Goal: Task Accomplishment & Management: Use online tool/utility

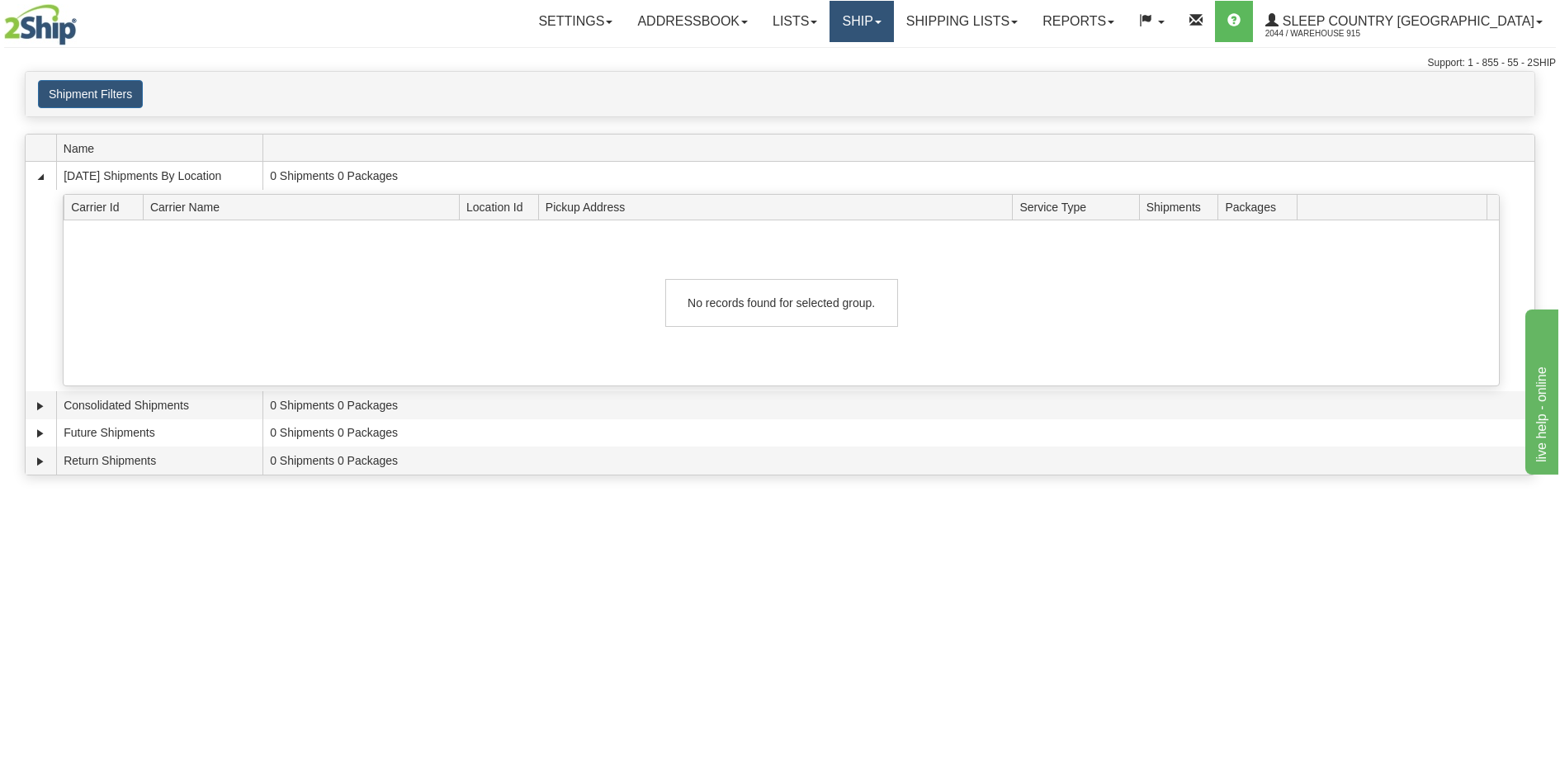
click at [893, 12] on link "Ship" at bounding box center [861, 21] width 64 height 41
click at [893, 53] on link "Ship Screen" at bounding box center [818, 57] width 149 height 21
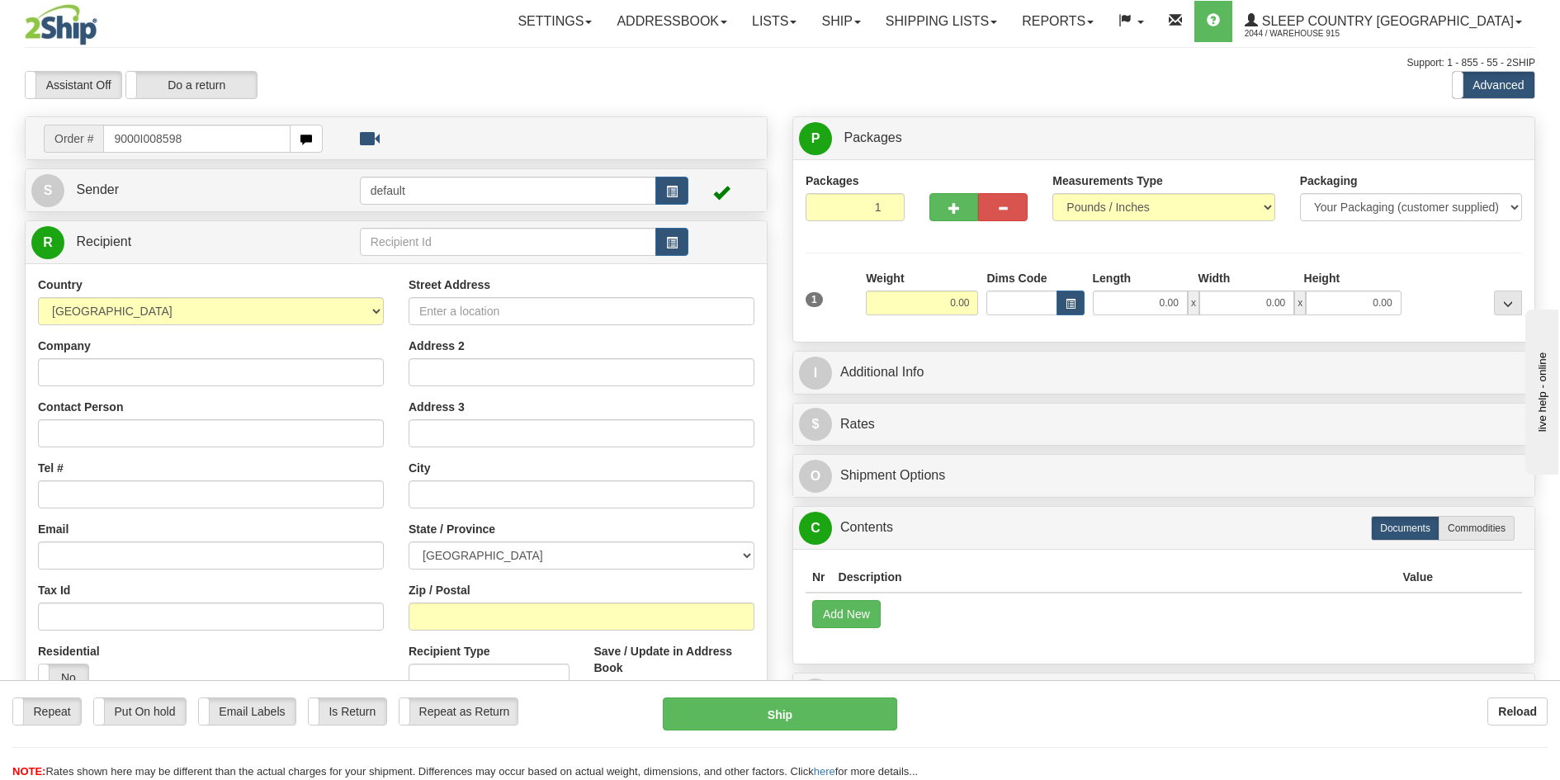
type input "9000I008598"
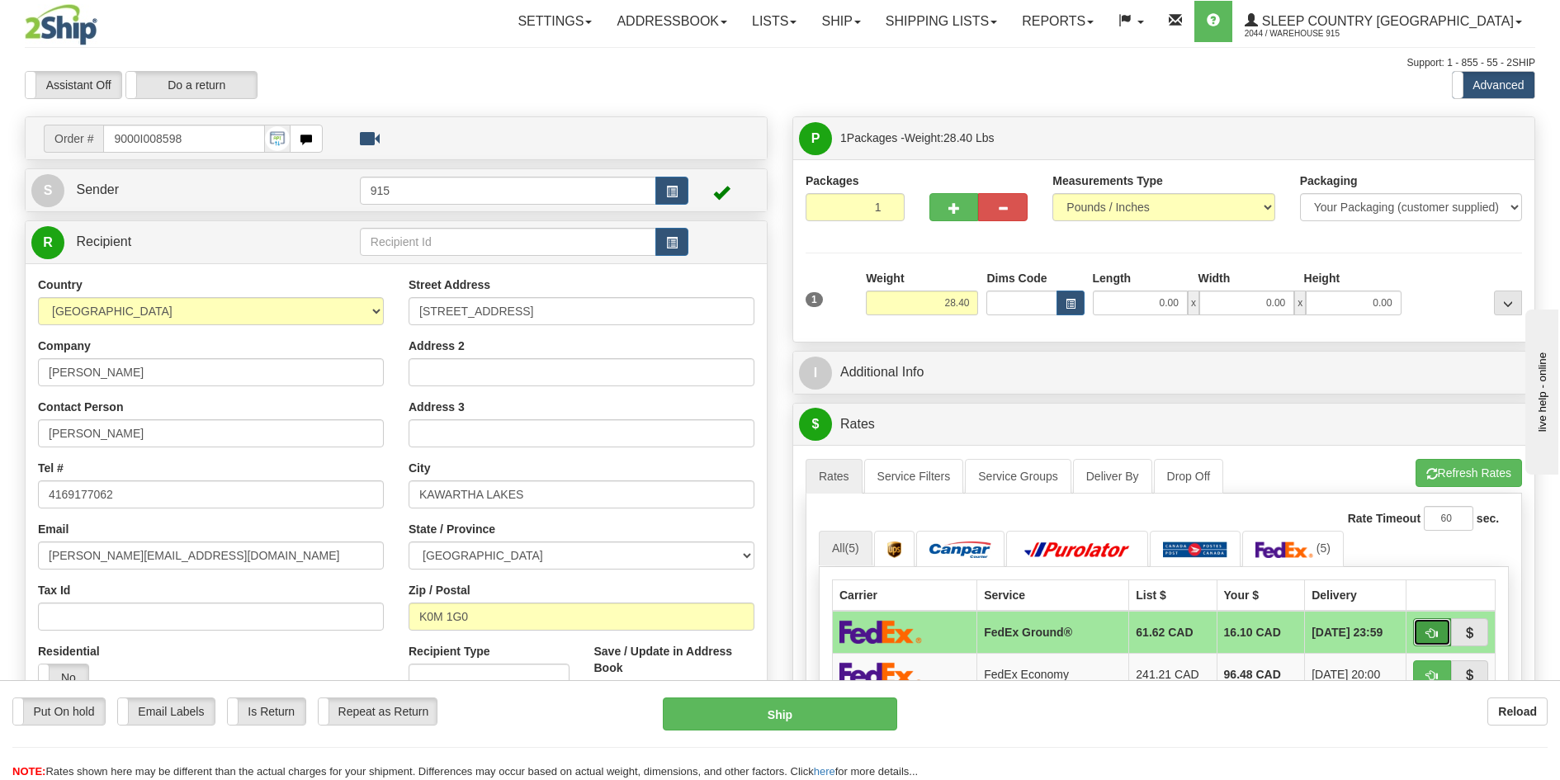
click at [1436, 630] on span "button" at bounding box center [1432, 633] width 12 height 11
type input "92"
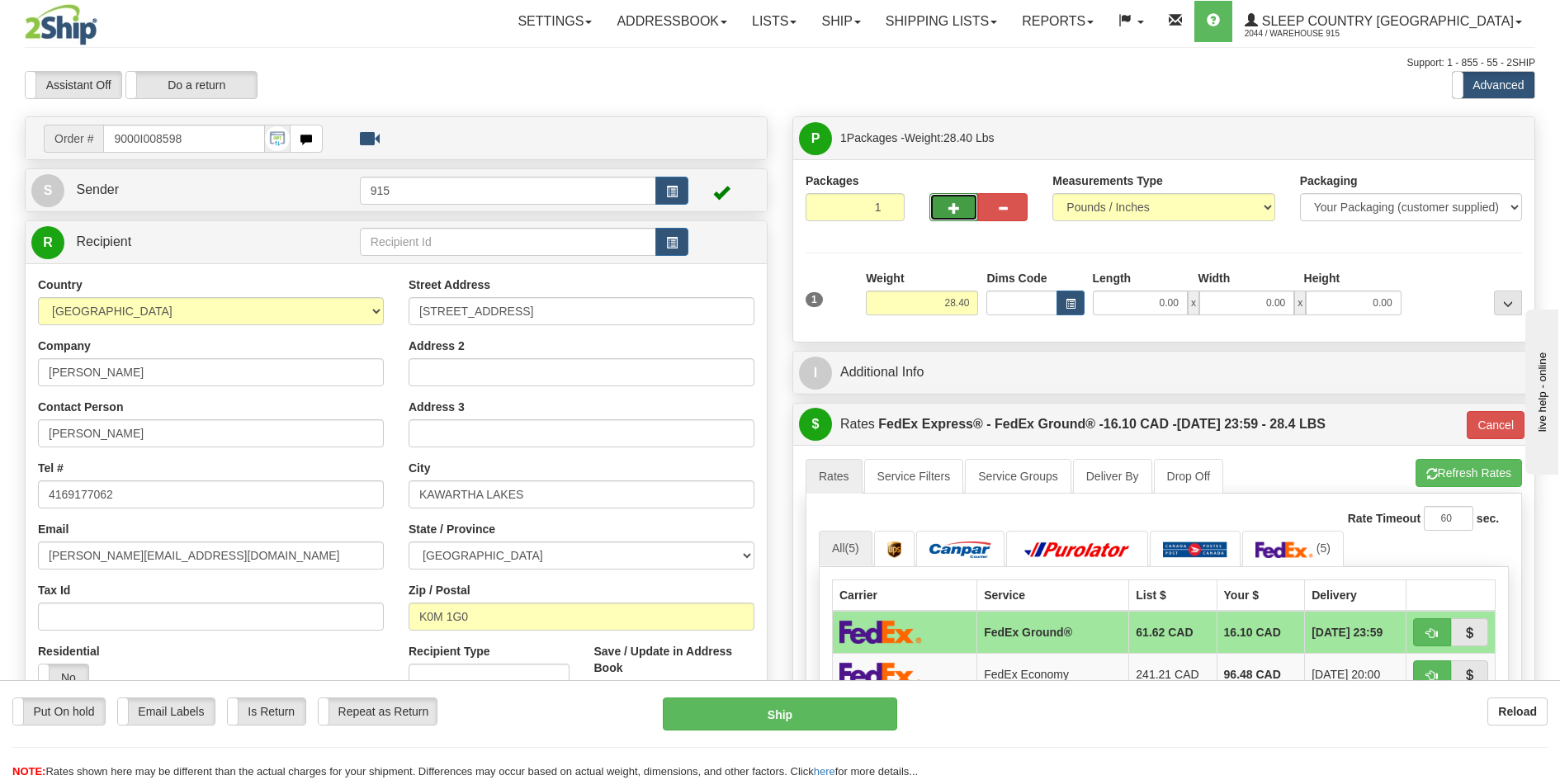
click at [946, 210] on button "button" at bounding box center [954, 207] width 50 height 28
type input "2"
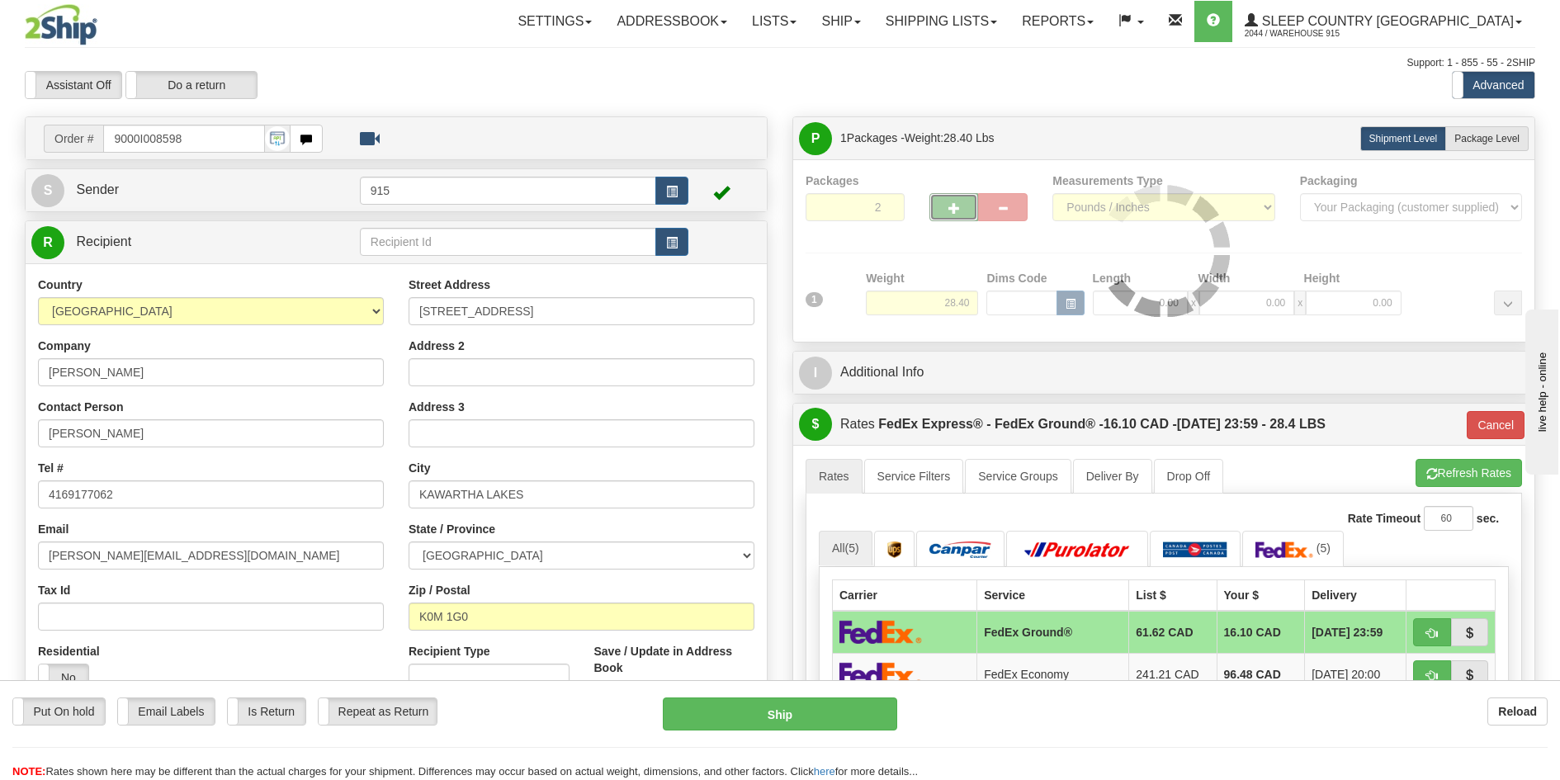
type input "92"
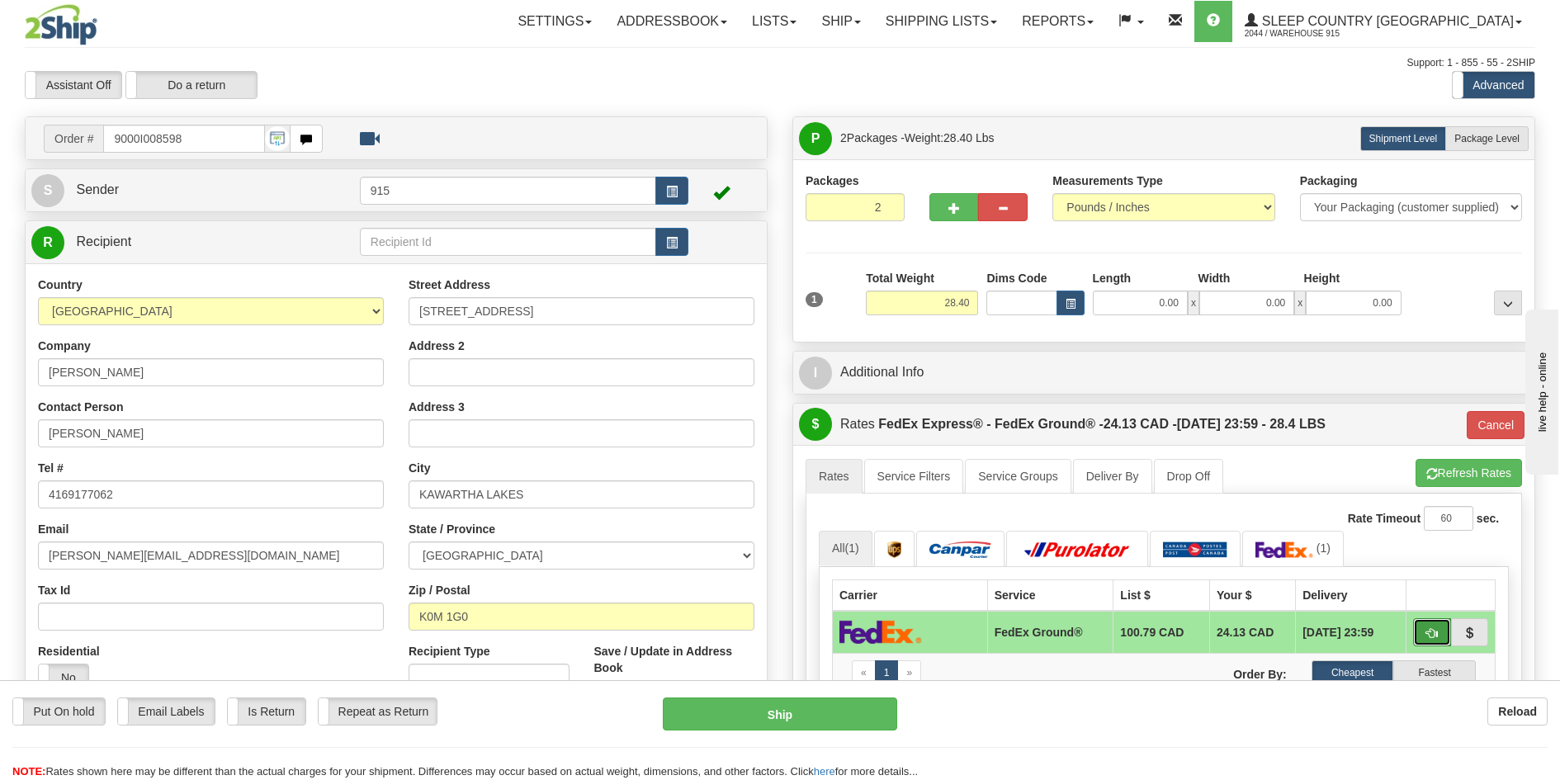
click at [1433, 634] on span "button" at bounding box center [1432, 633] width 12 height 11
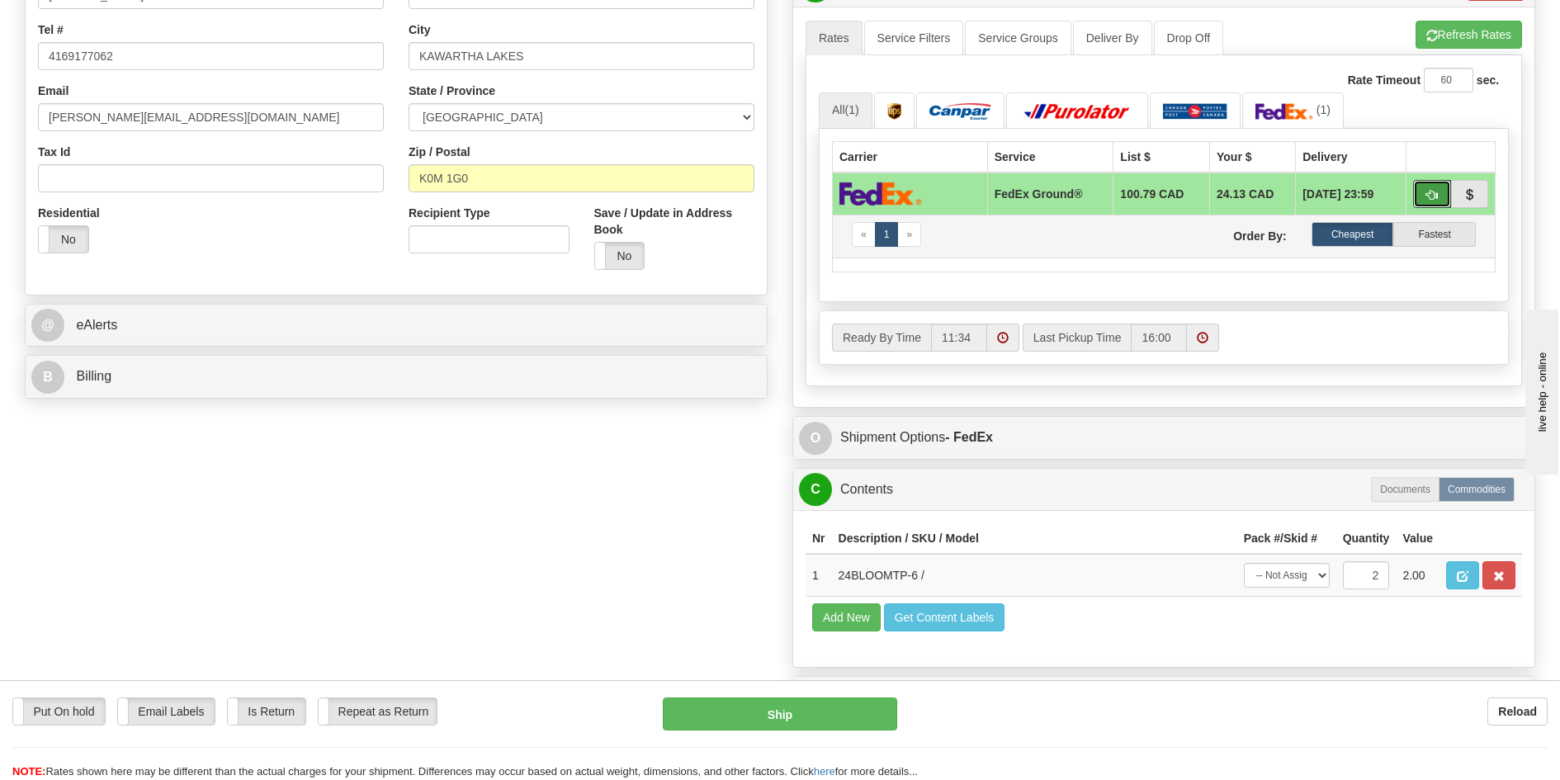
scroll to position [578, 0]
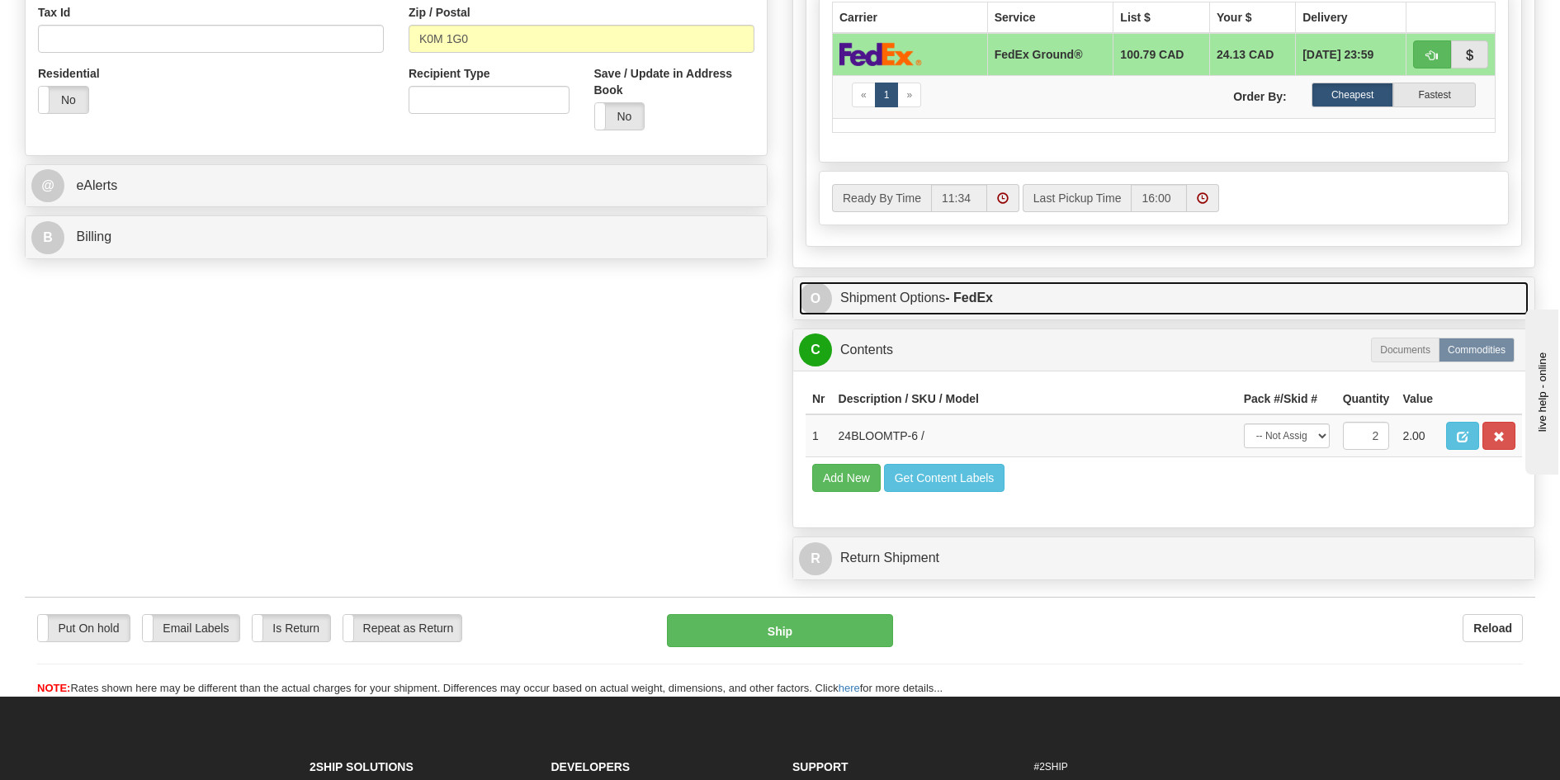
click at [1054, 301] on link "O Shipment Options - FedEx" at bounding box center [1164, 298] width 730 height 34
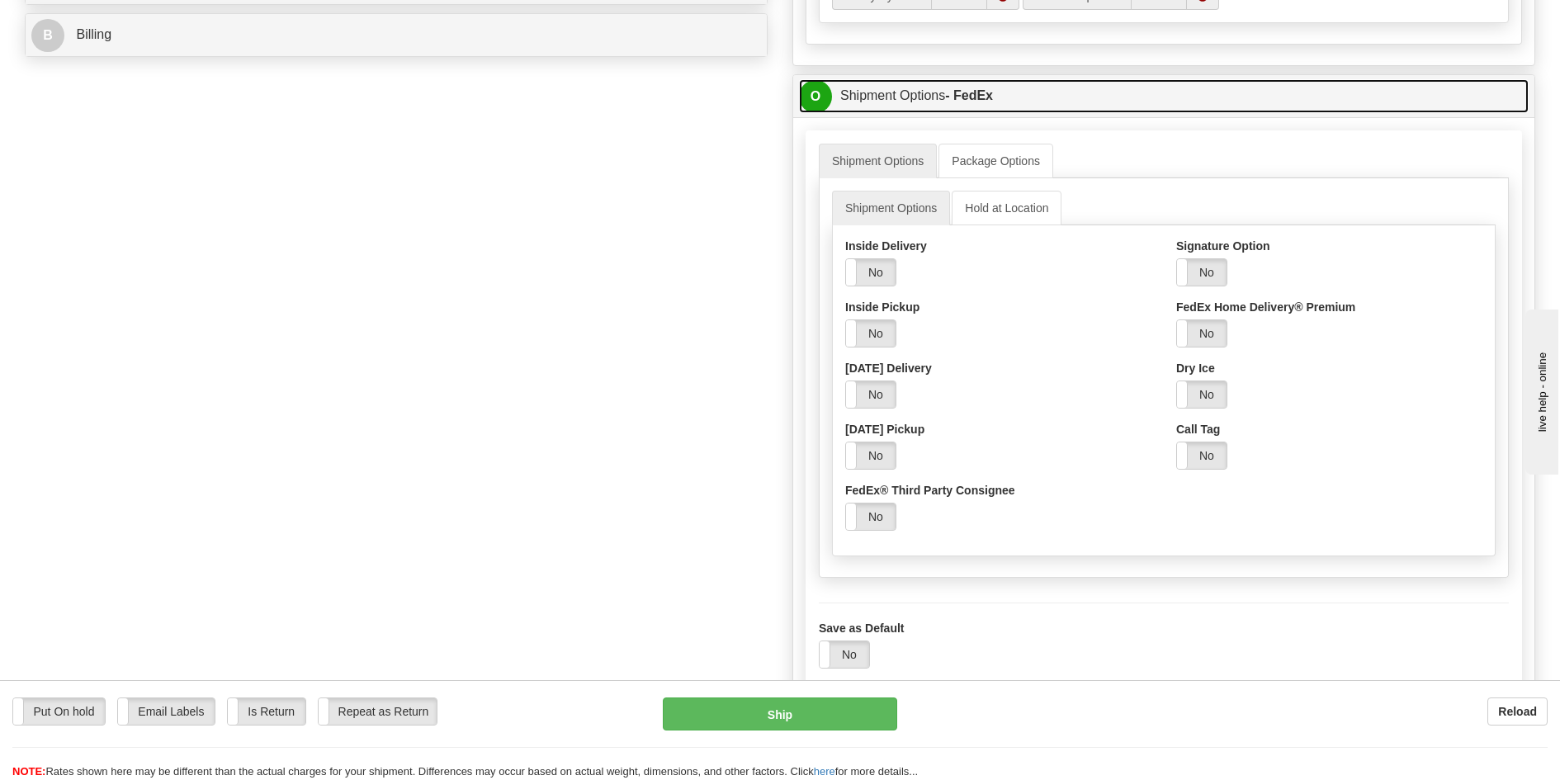
scroll to position [825, 0]
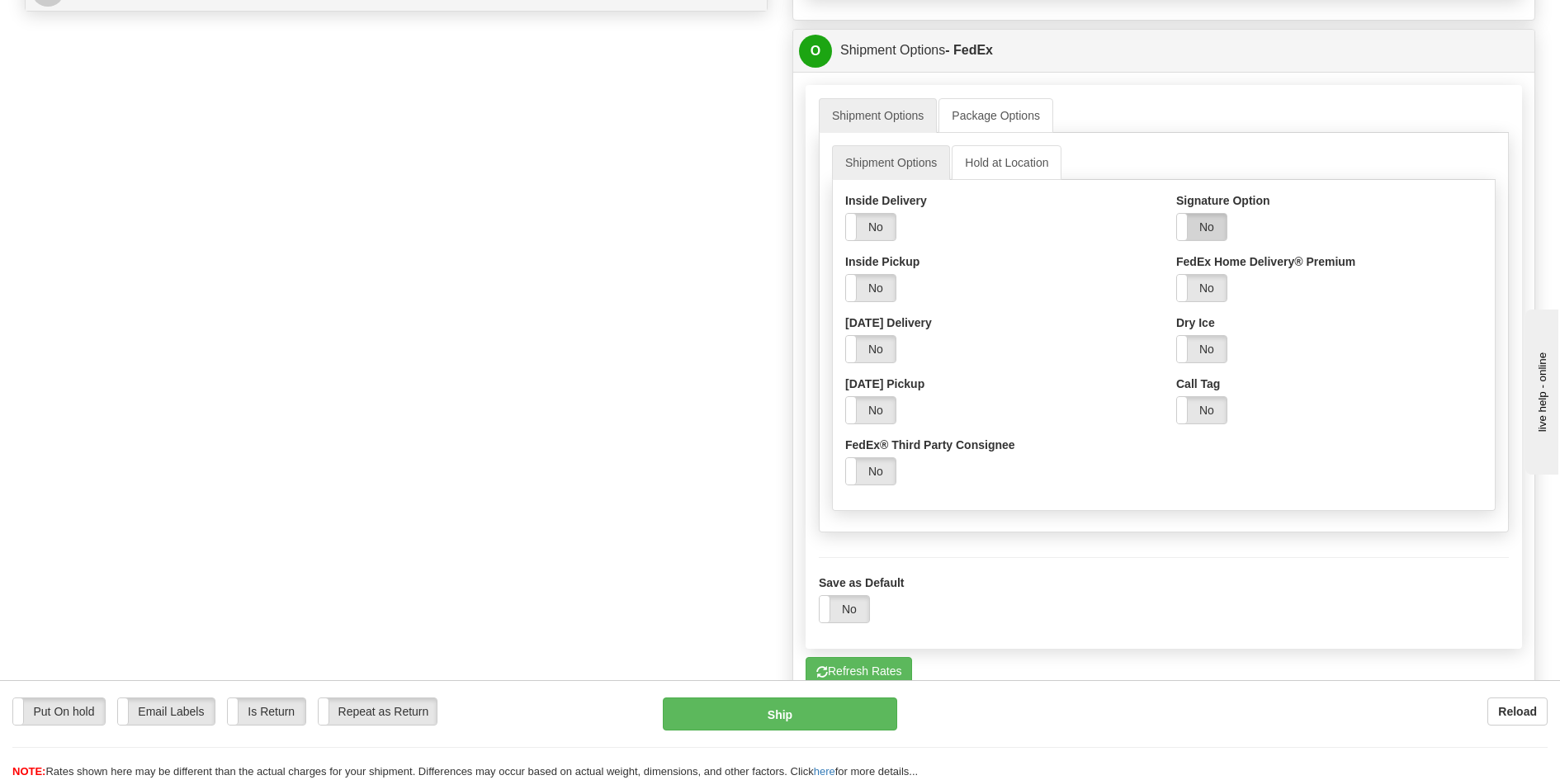
click at [1212, 229] on label "No" at bounding box center [1202, 227] width 50 height 26
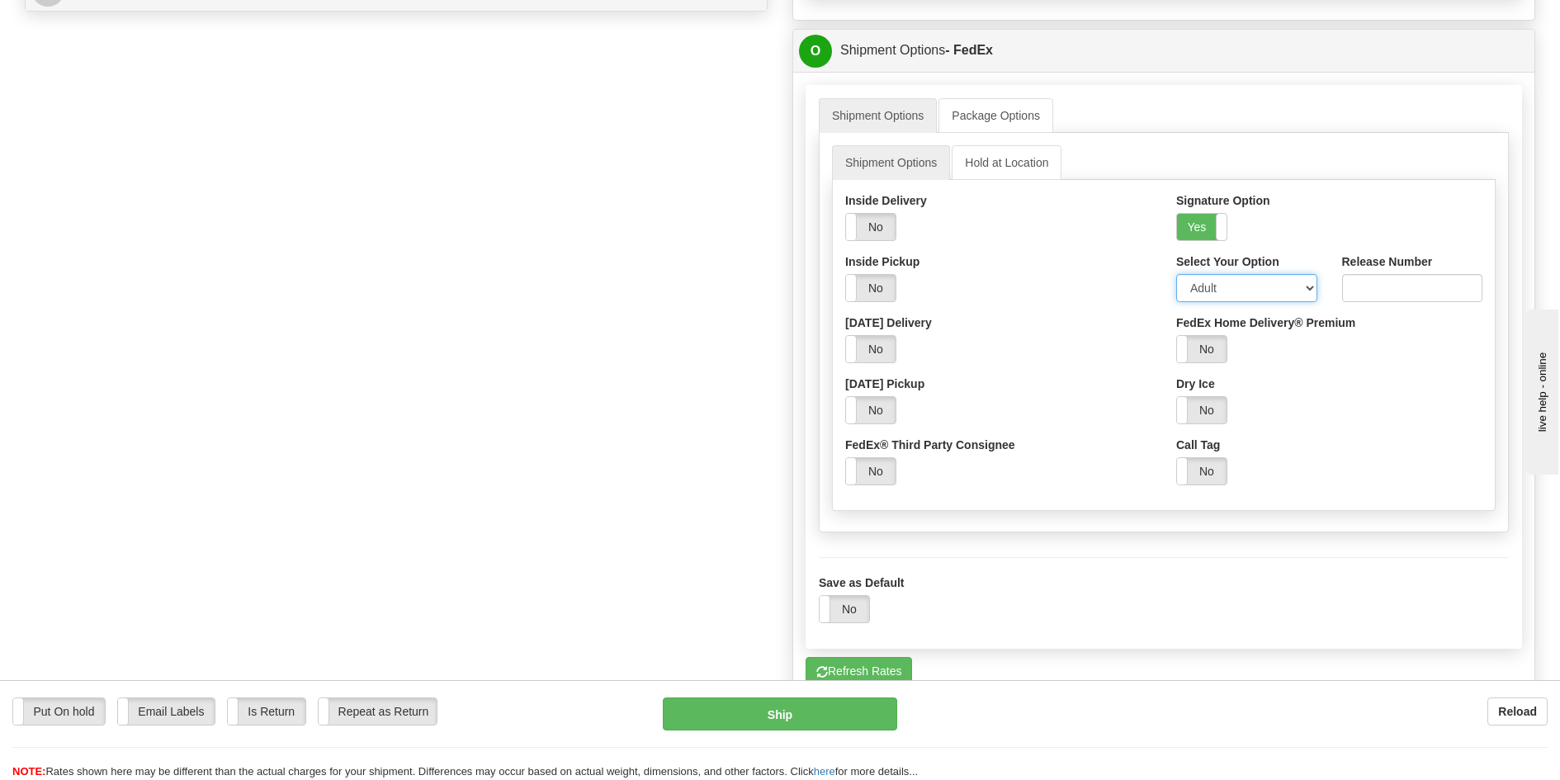
click at [1215, 286] on select "Adult Direct Indirect No Signature Required Service Default" at bounding box center [1246, 288] width 141 height 28
select select "2"
click at [1176, 274] on select "Adult Direct Indirect No Signature Required Service Default" at bounding box center [1246, 288] width 141 height 28
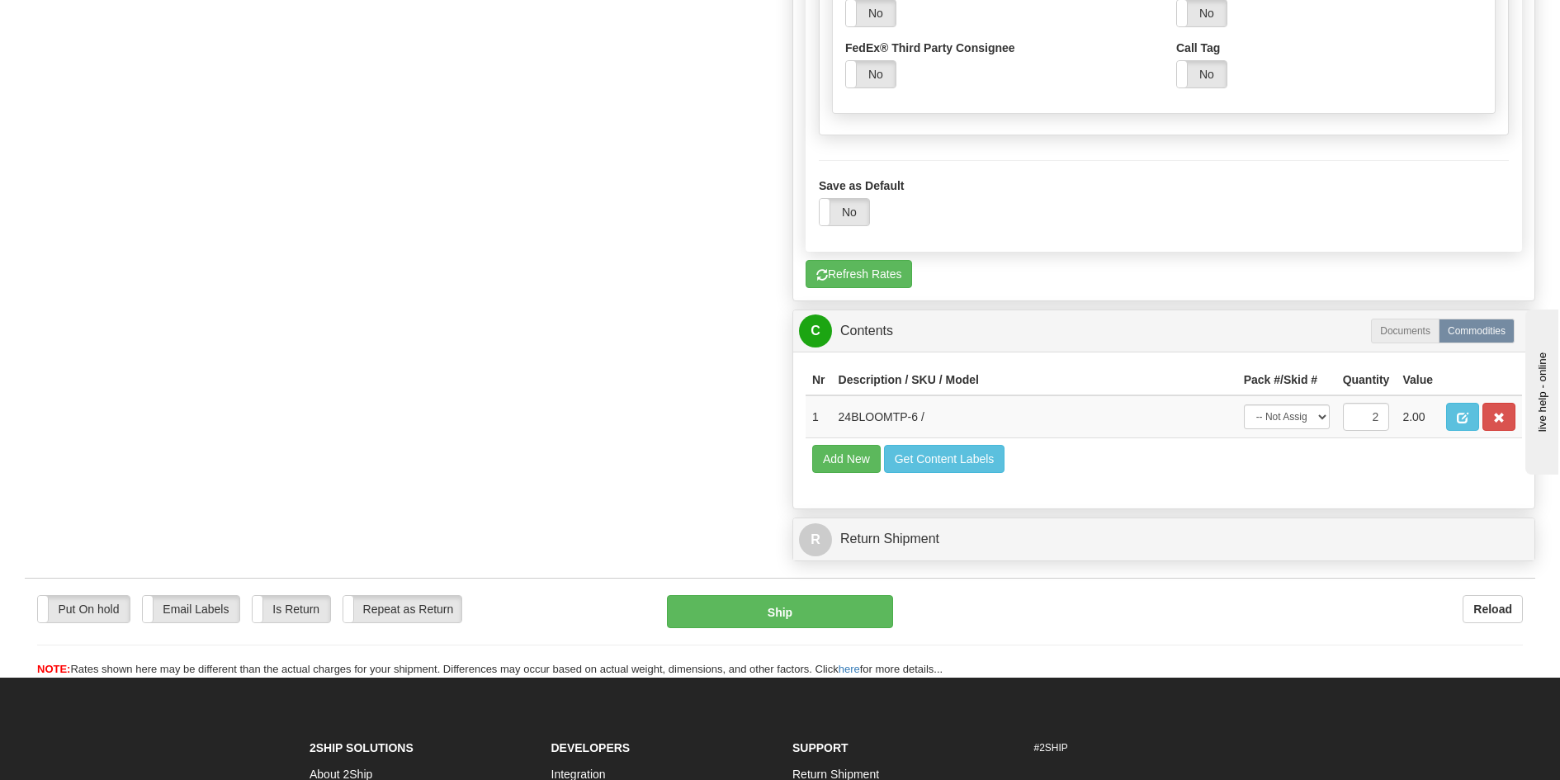
scroll to position [1320, 0]
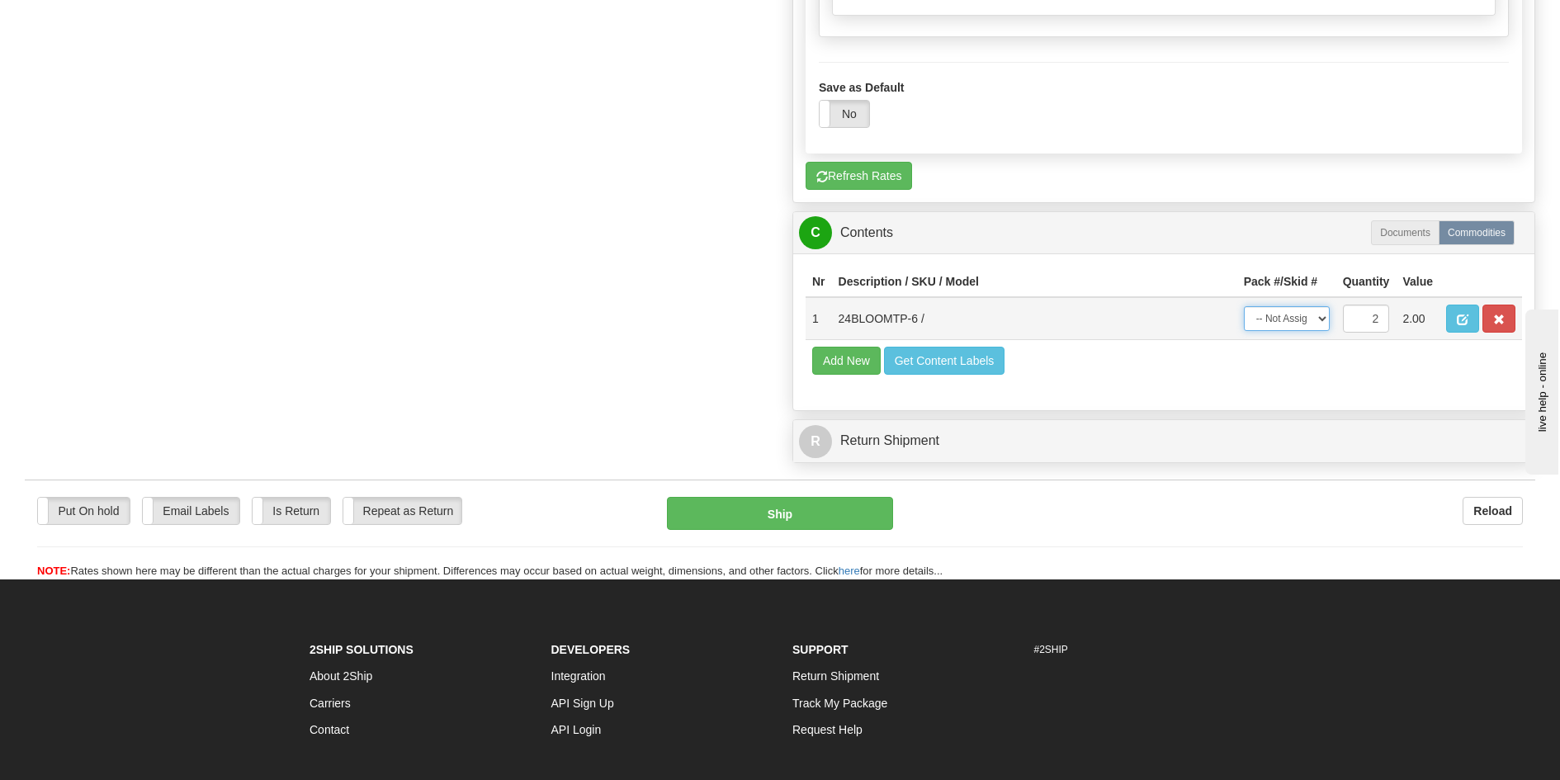
click at [1310, 320] on select "-- Not Assigned -- Package 1 Package 2 Split" at bounding box center [1287, 318] width 86 height 25
select select "SPLIT"
click at [1244, 306] on select "-- Not Assigned -- Package 1 Package 2 Split" at bounding box center [1287, 318] width 86 height 25
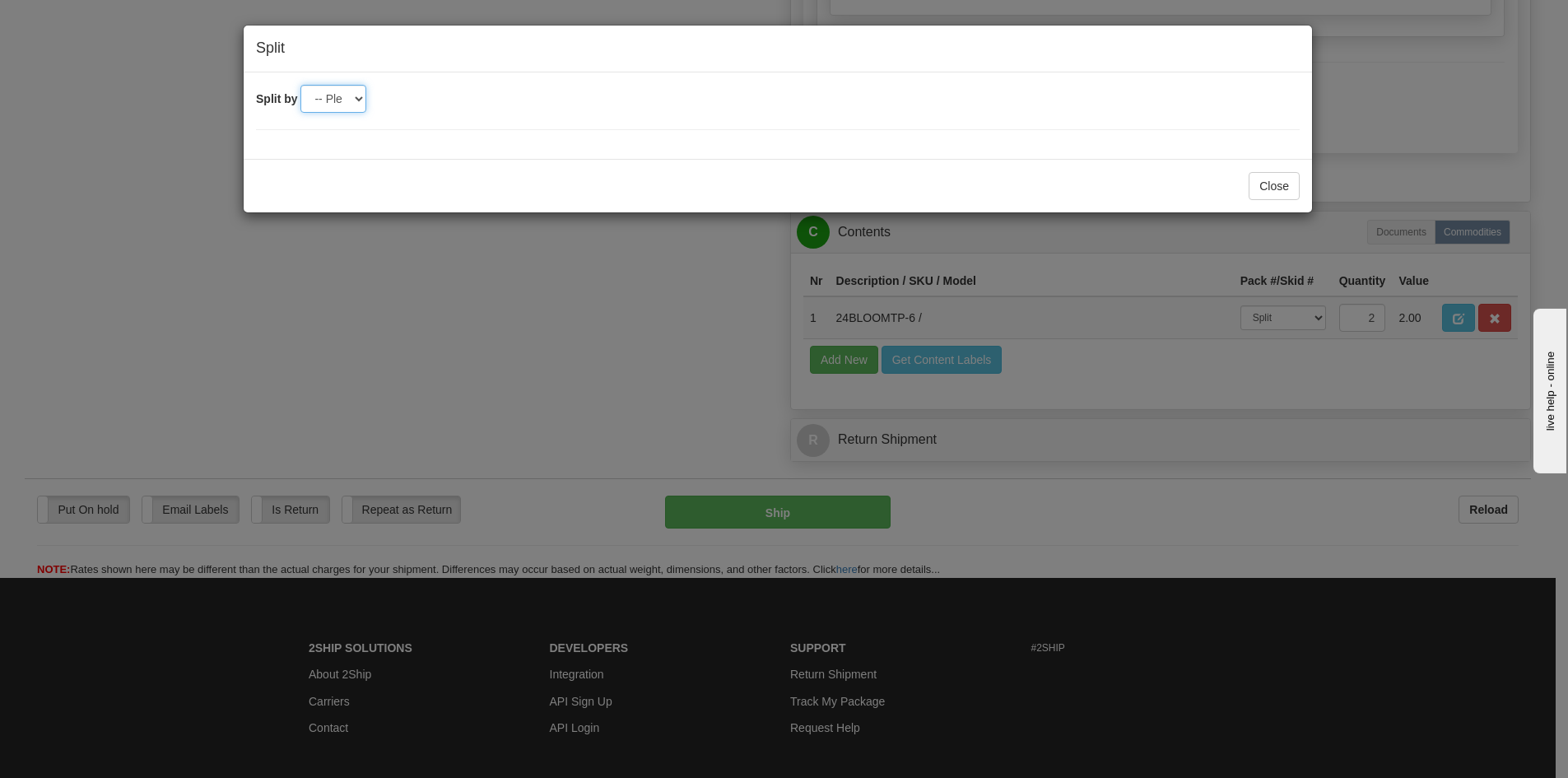
click at [338, 97] on select "-- Please select -- 2" at bounding box center [333, 99] width 66 height 28
select select "2"
click at [300, 85] on select "-- Please select -- 2" at bounding box center [333, 99] width 66 height 28
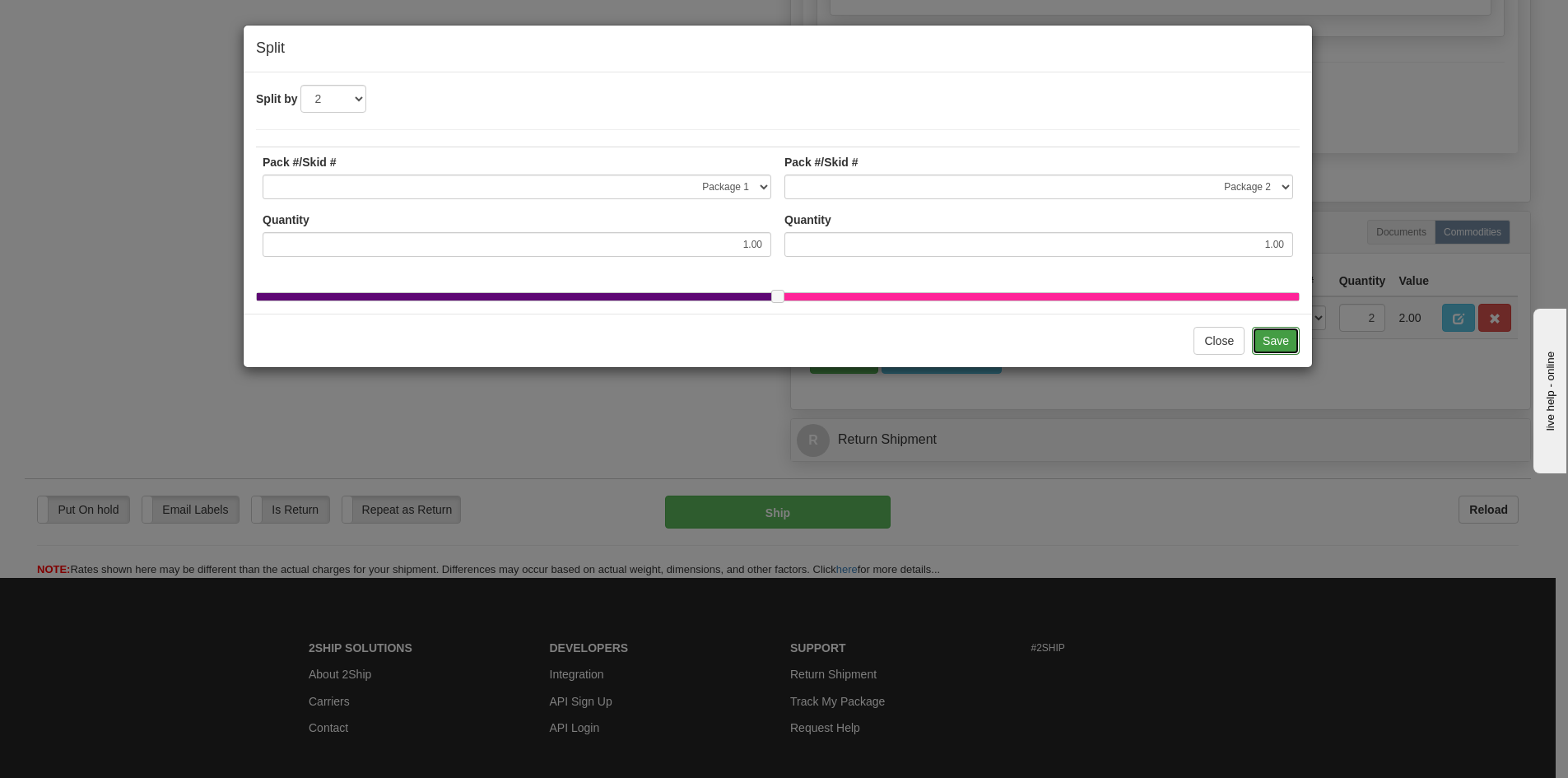
click at [1262, 346] on button "Save" at bounding box center [1276, 341] width 48 height 28
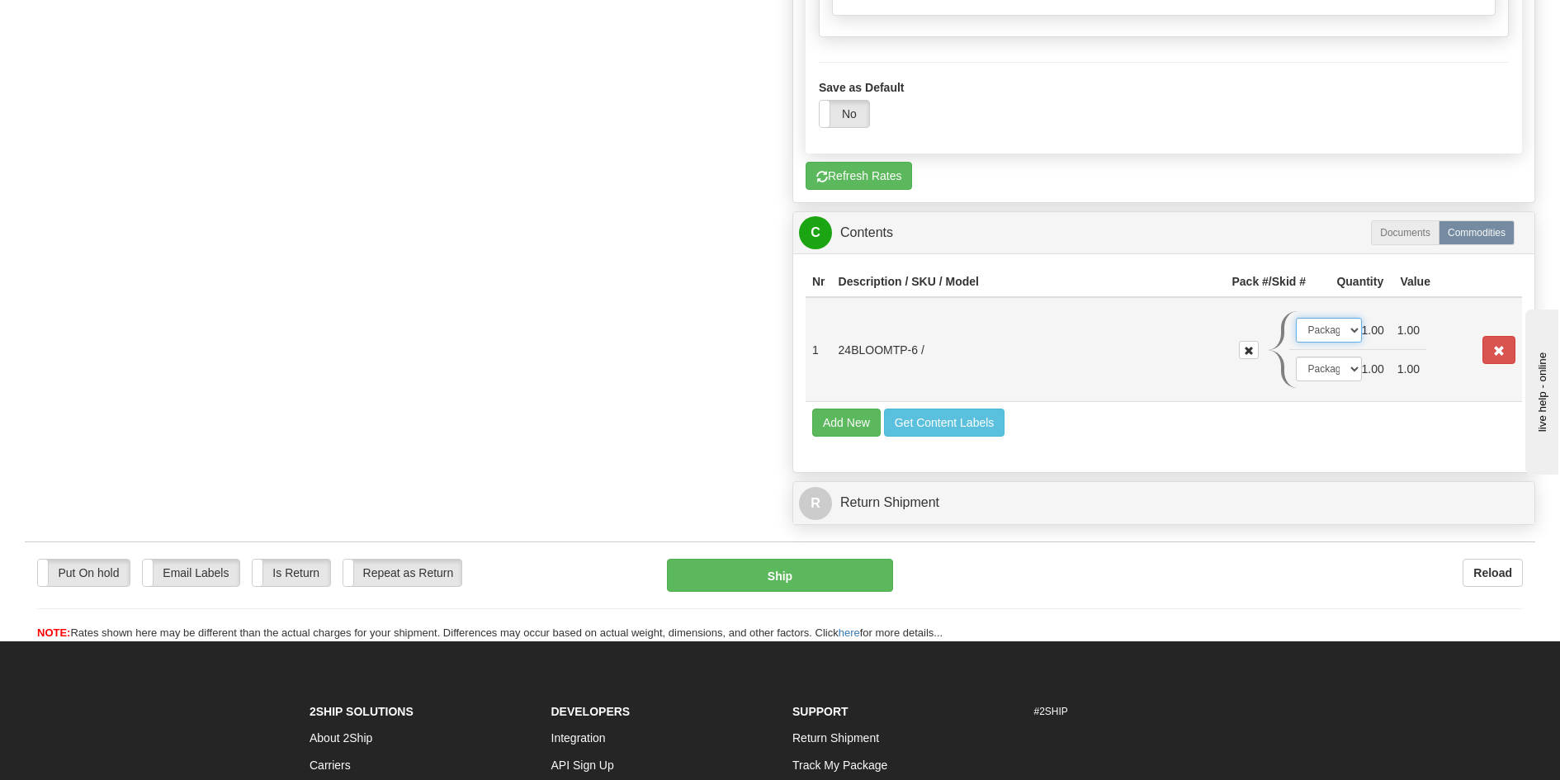
click at [1335, 329] on select "-- Not Assigned -- Package 1 Package 2" at bounding box center [1329, 330] width 66 height 25
click at [1296, 318] on select "-- Not Assigned -- Package 1 Package 2" at bounding box center [1329, 330] width 66 height 25
click at [1339, 366] on select "-- Not Assigned -- Package 1 Package 2" at bounding box center [1329, 369] width 66 height 25
click at [1296, 357] on select "-- Not Assigned -- Package 1 Package 2" at bounding box center [1329, 369] width 66 height 25
click at [1332, 372] on select "-- Not Assigned -- Package 1 Package 2" at bounding box center [1329, 369] width 66 height 25
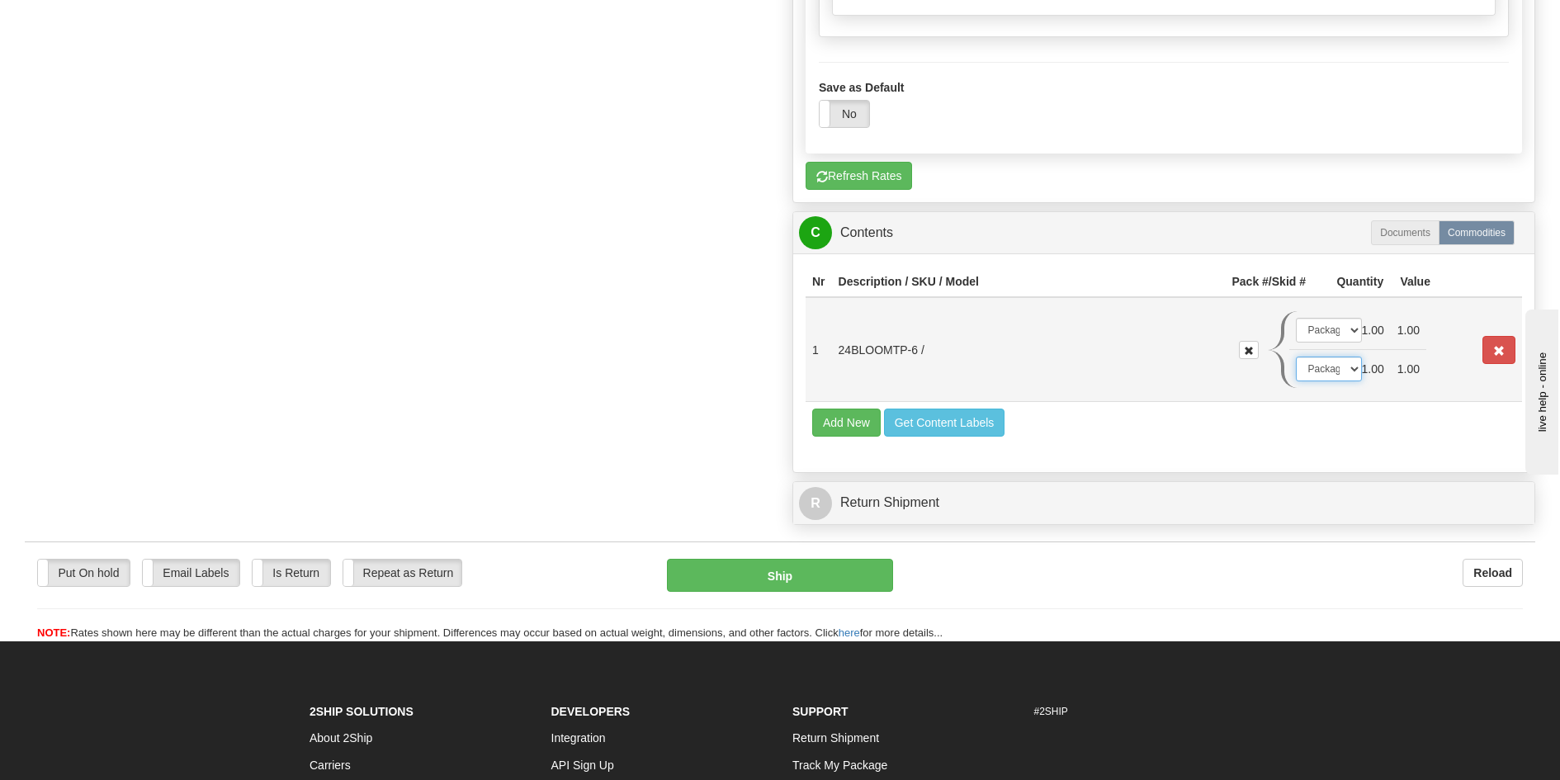
click at [1296, 357] on select "-- Not Assigned -- Package 1 Package 2" at bounding box center [1329, 369] width 66 height 25
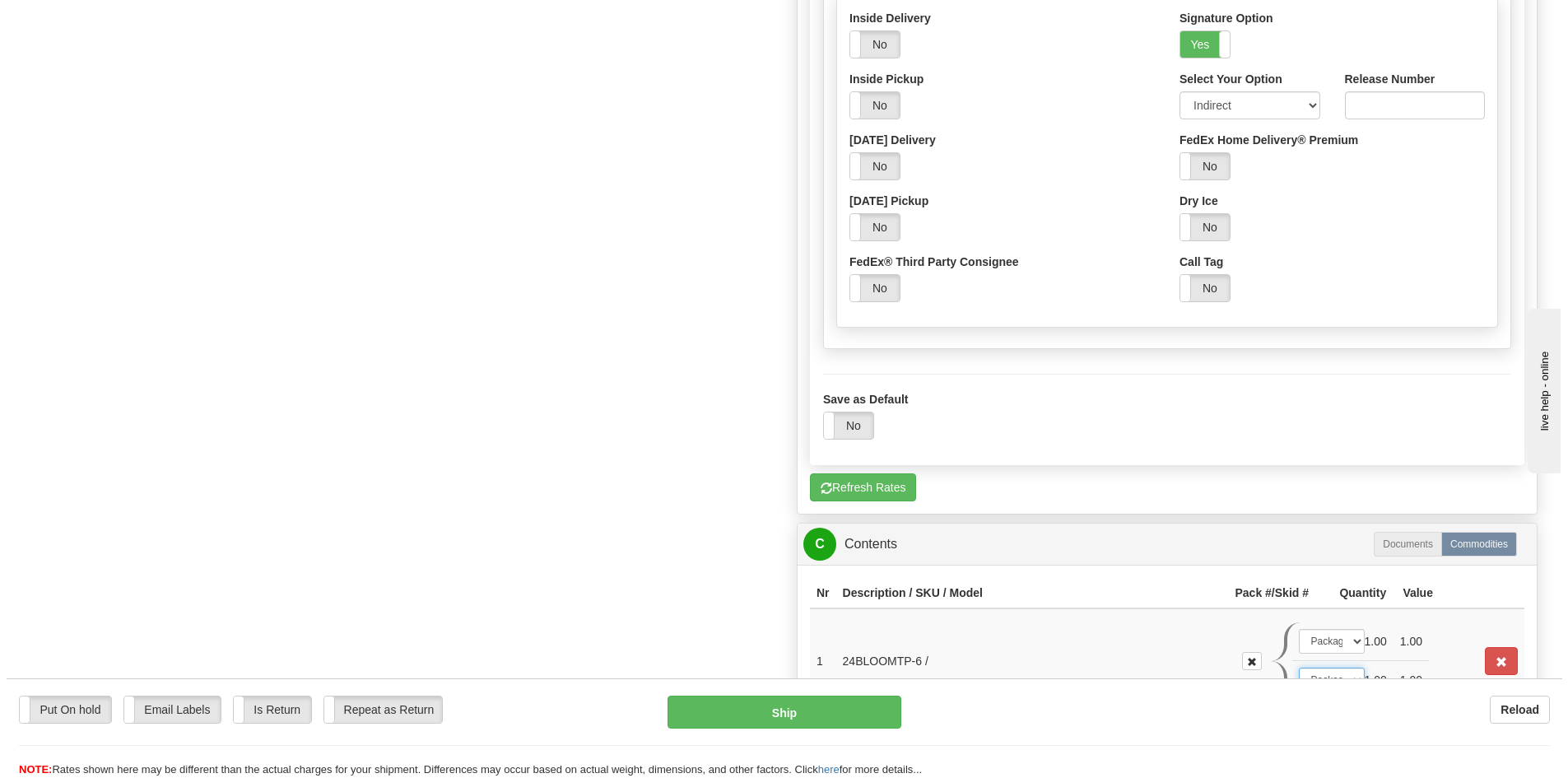
scroll to position [945, 0]
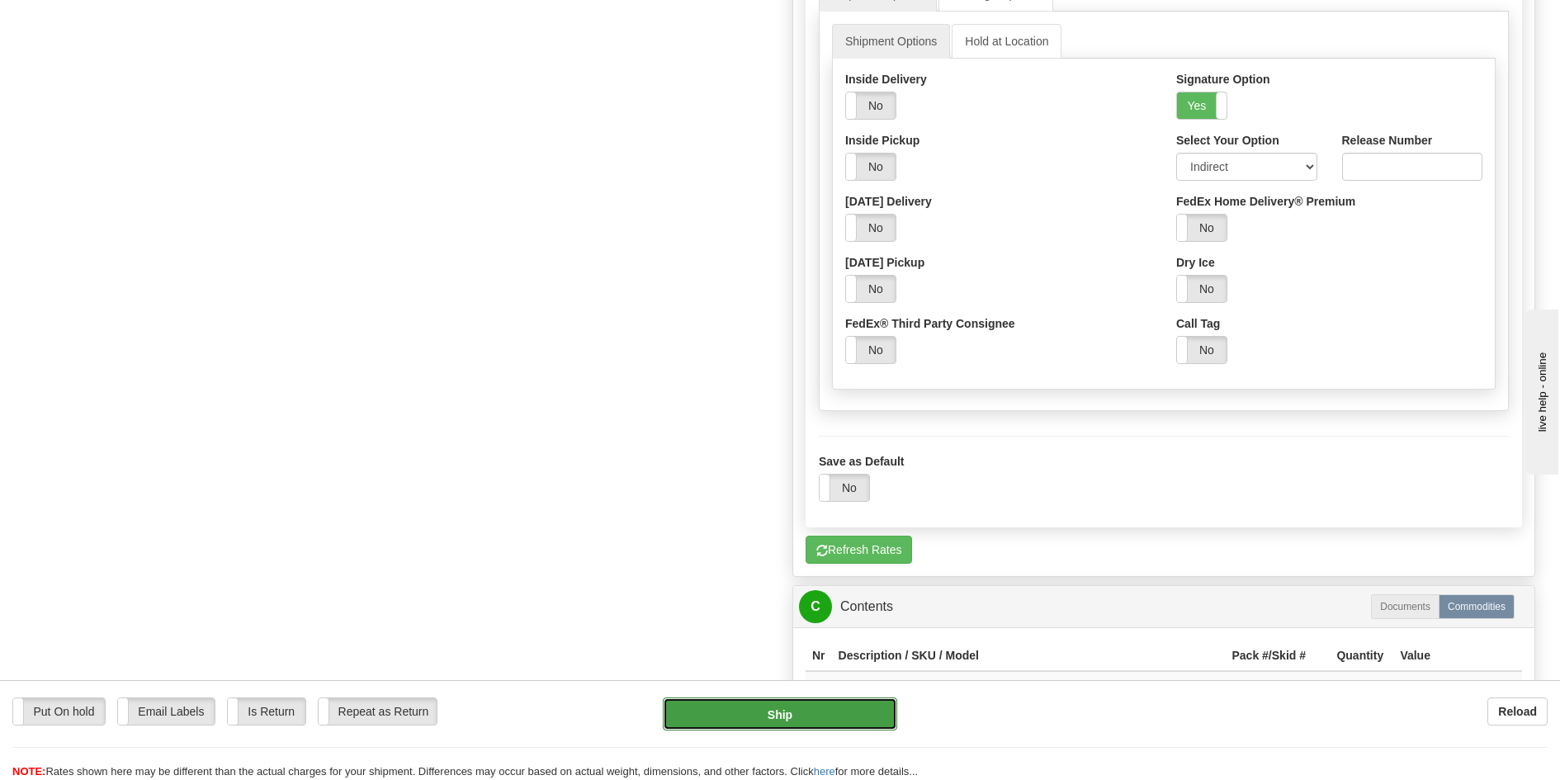
click at [807, 709] on button "Ship" at bounding box center [780, 713] width 235 height 33
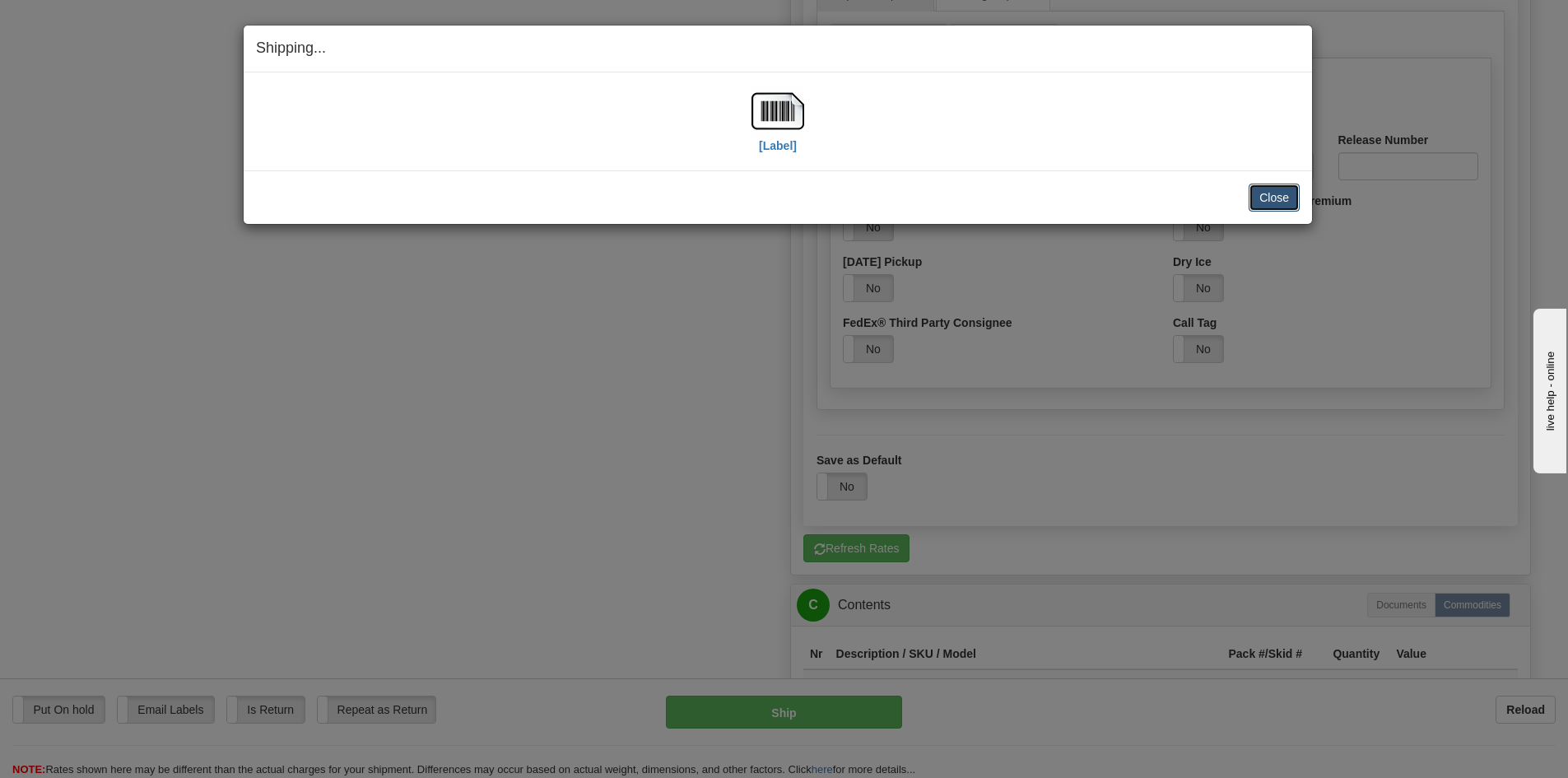
click at [1285, 191] on button "Close" at bounding box center [1274, 197] width 51 height 28
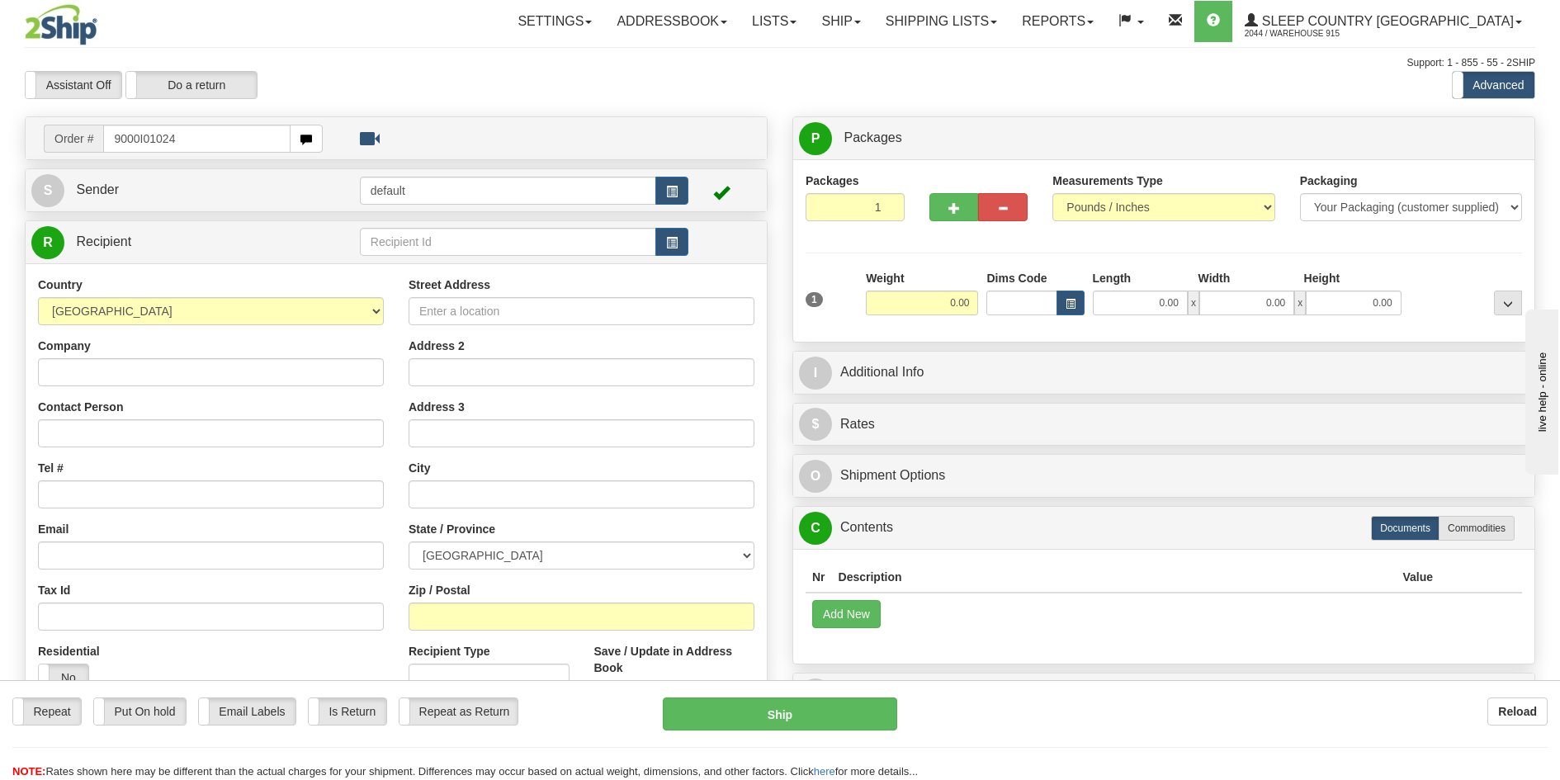
type input "9000I010243"
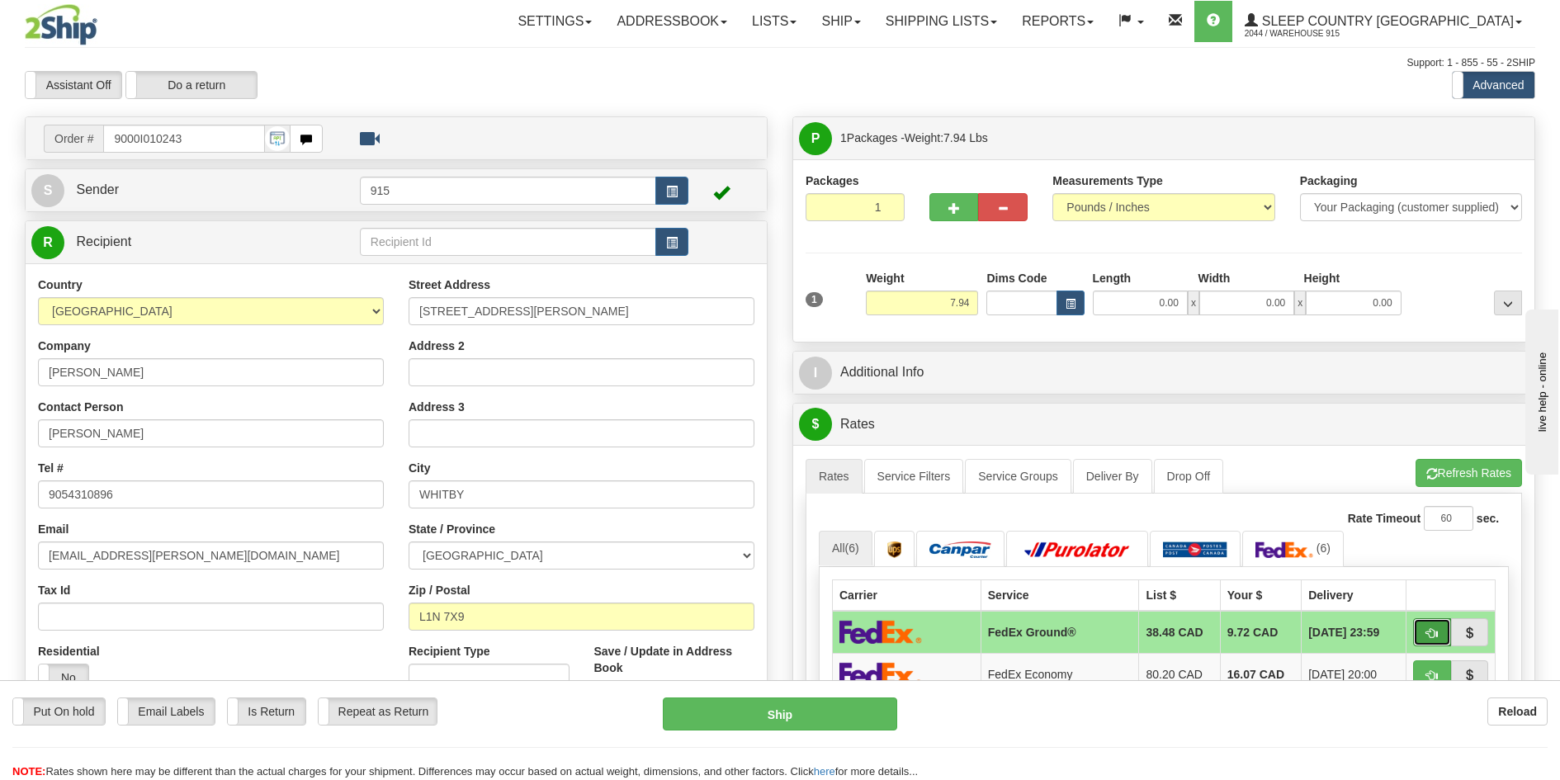
click at [1443, 632] on button "button" at bounding box center [1432, 632] width 38 height 28
type input "92"
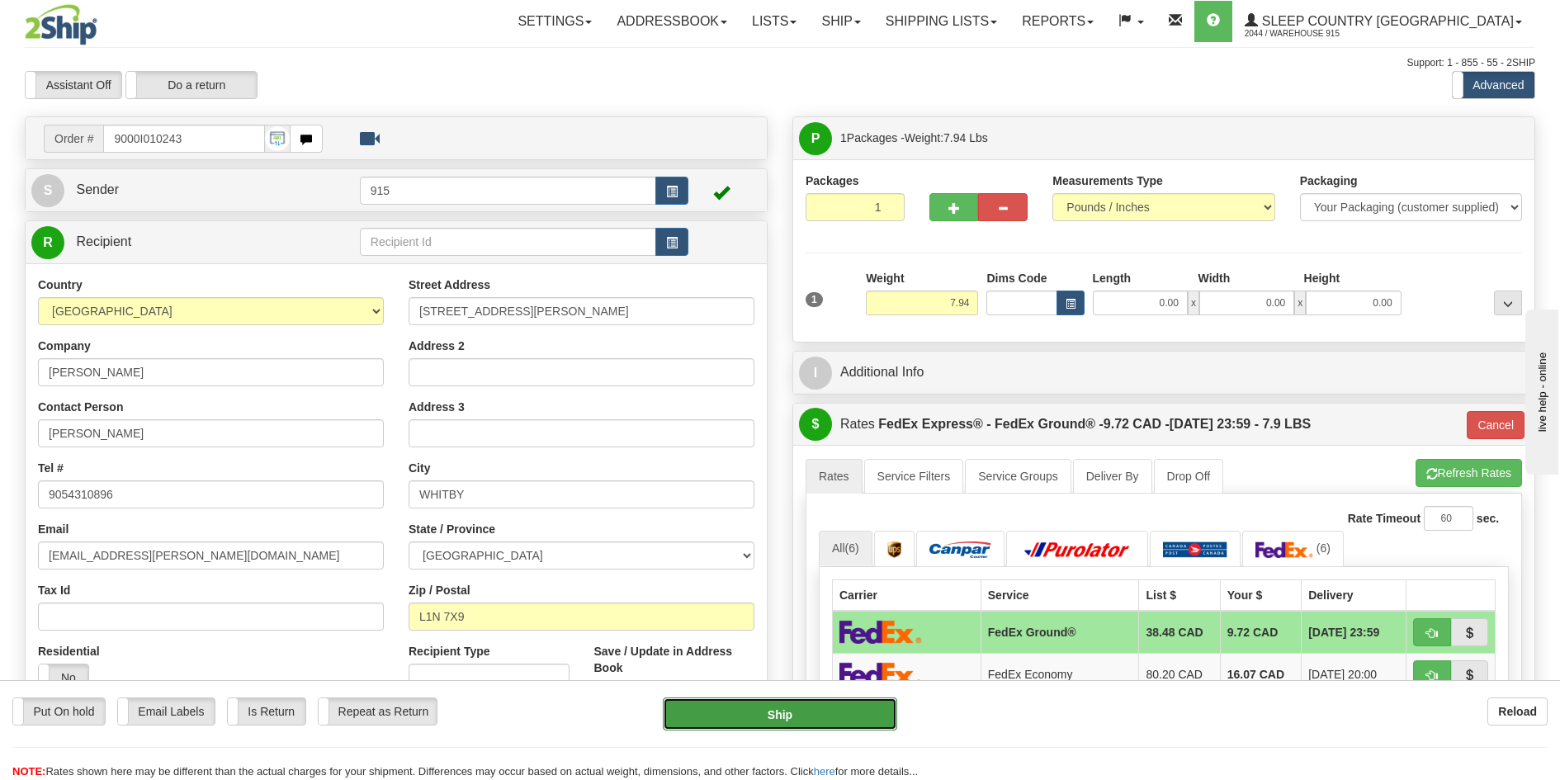
click at [752, 710] on button "Ship" at bounding box center [780, 713] width 235 height 33
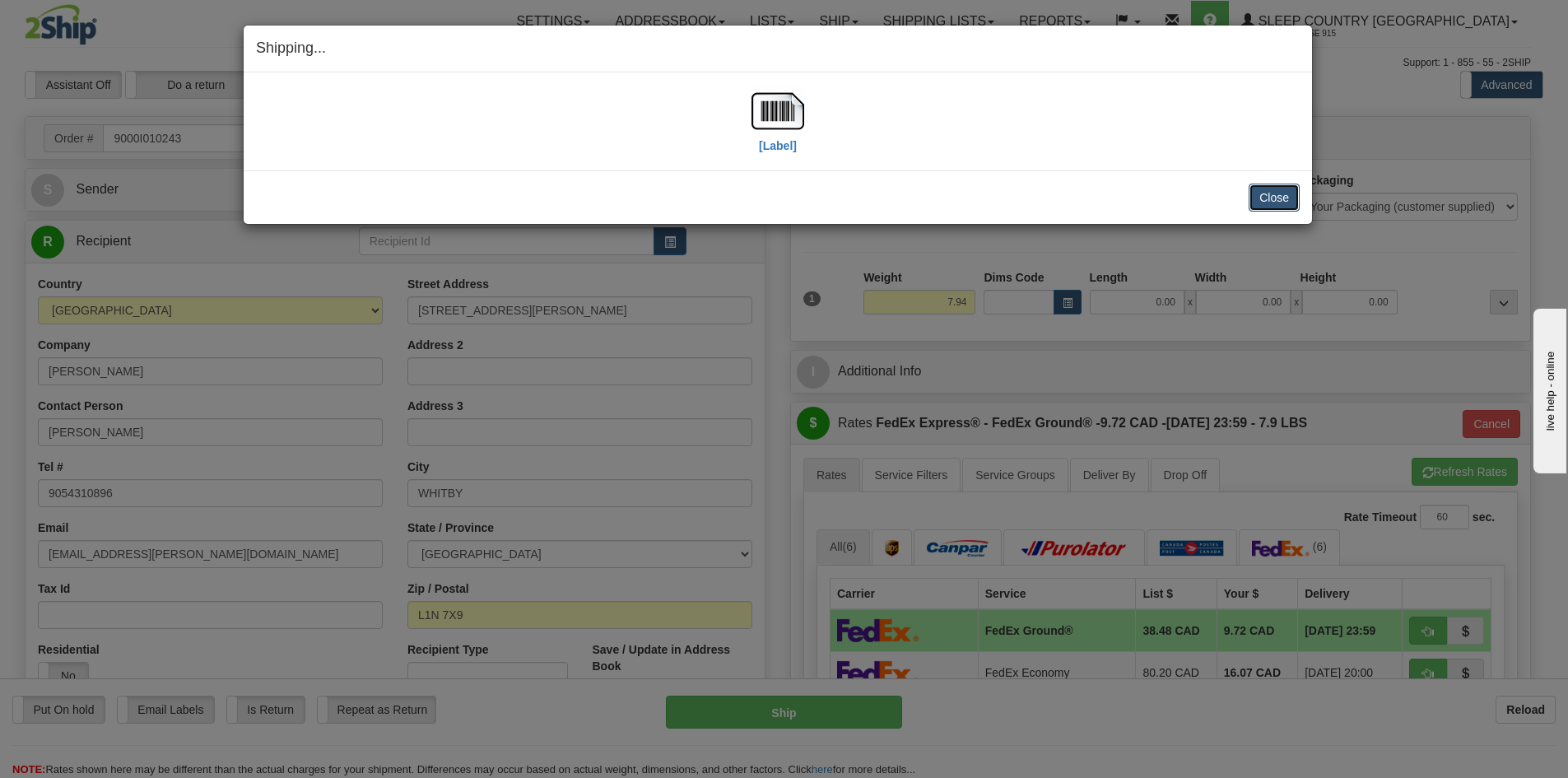
click at [1294, 195] on button "Close" at bounding box center [1274, 197] width 51 height 28
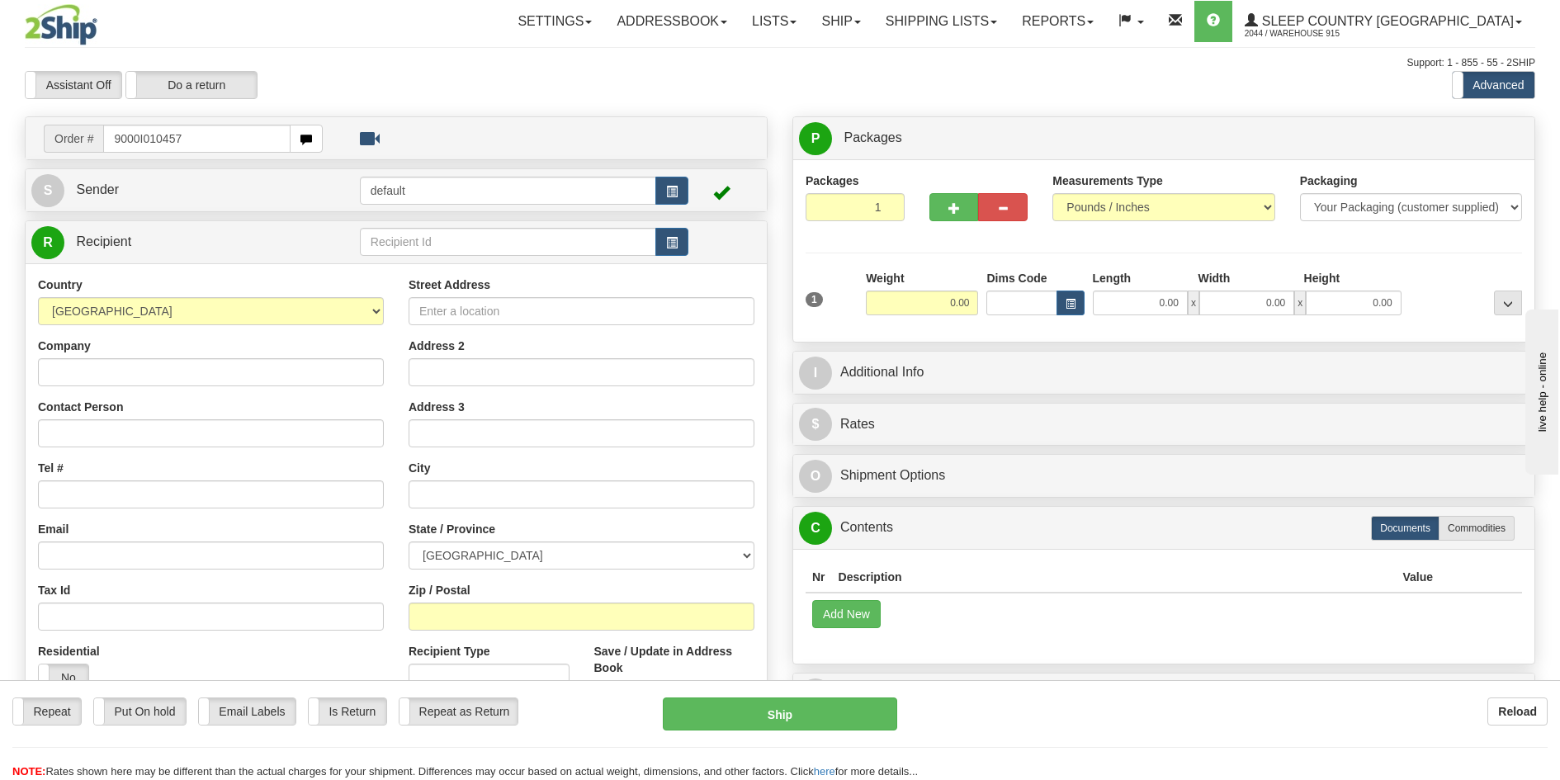
type input "9000I010457"
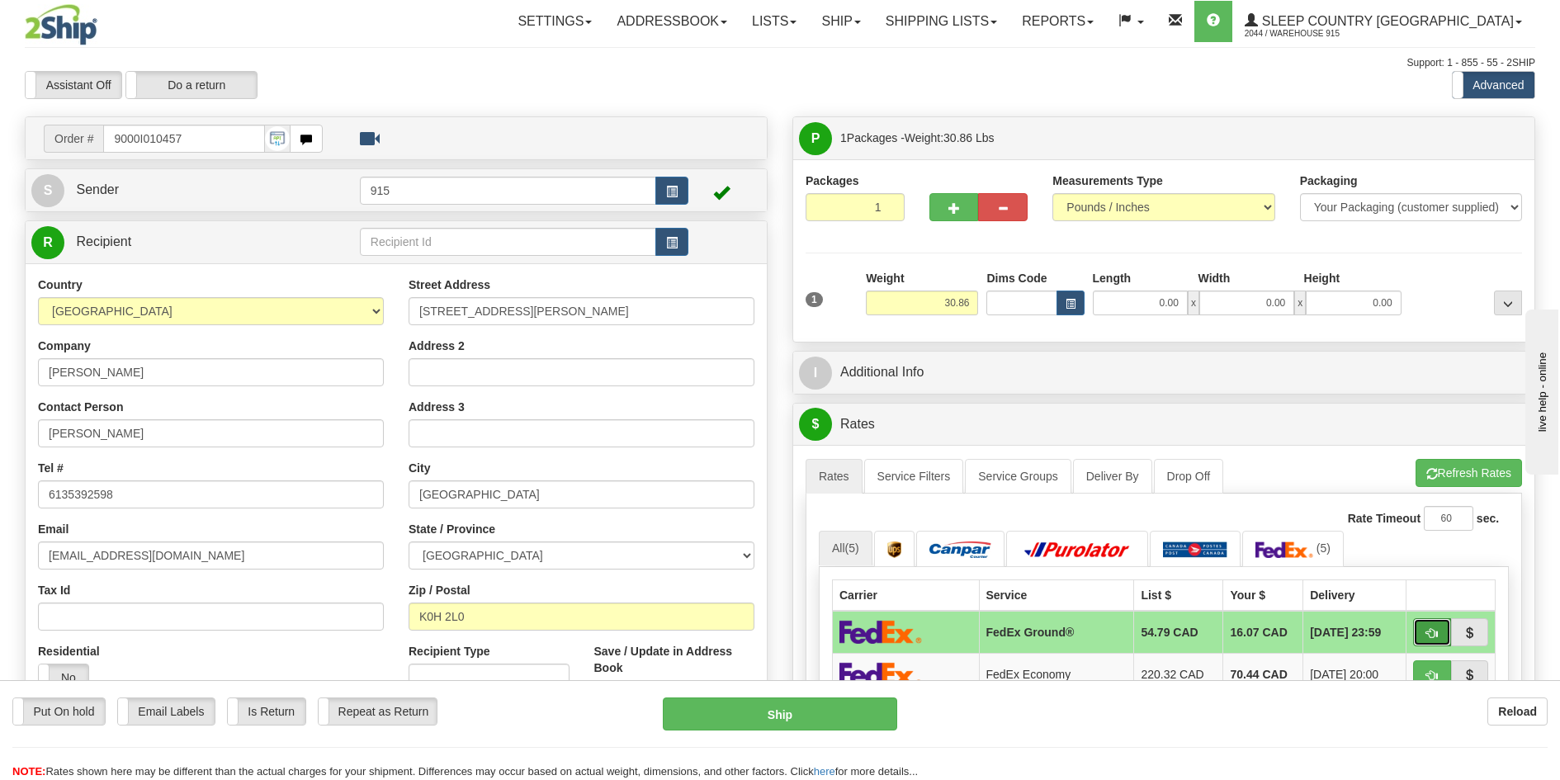
click at [1428, 634] on span "button" at bounding box center [1432, 633] width 12 height 11
type input "92"
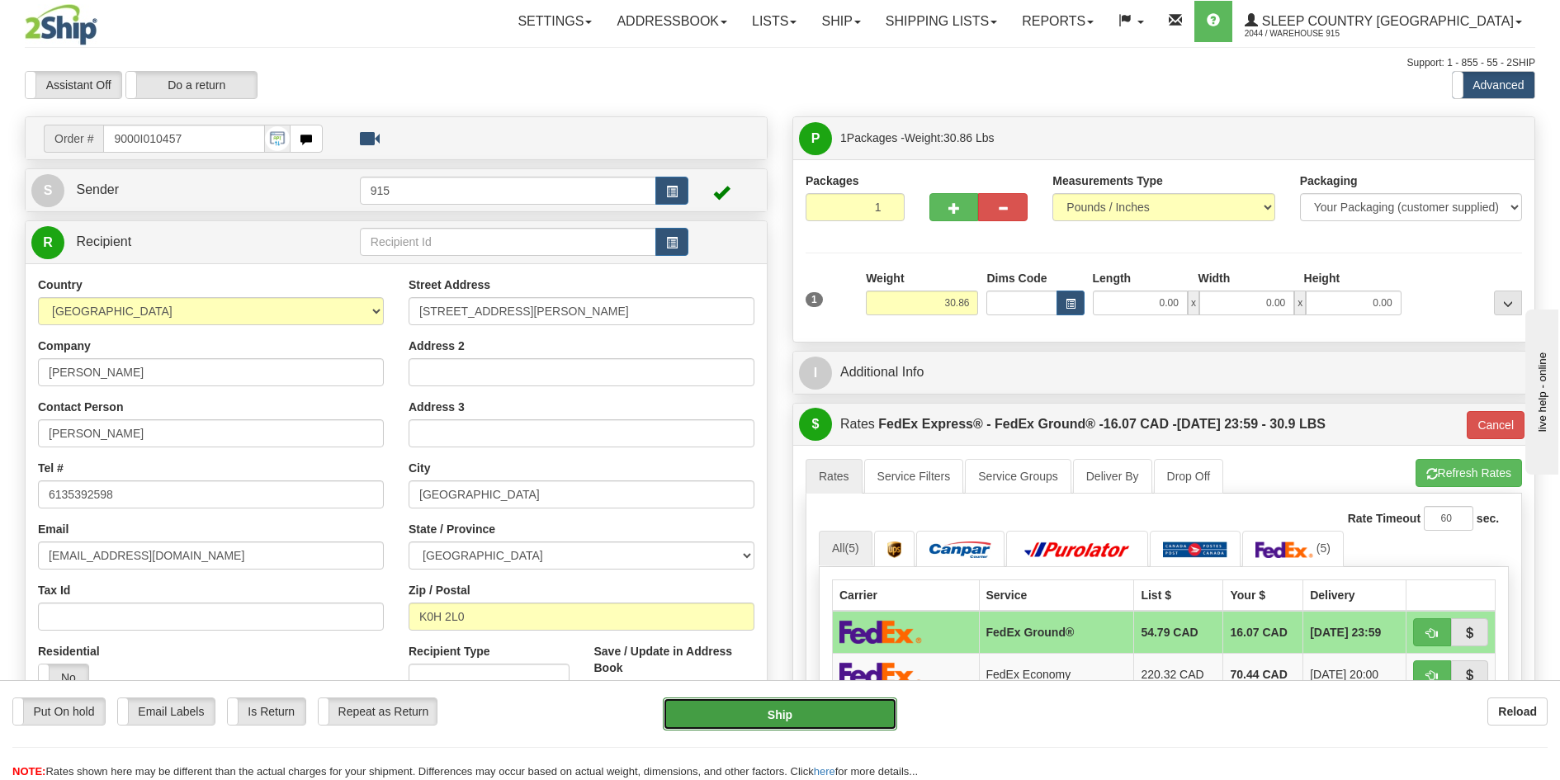
click at [860, 705] on button "Ship" at bounding box center [780, 713] width 235 height 33
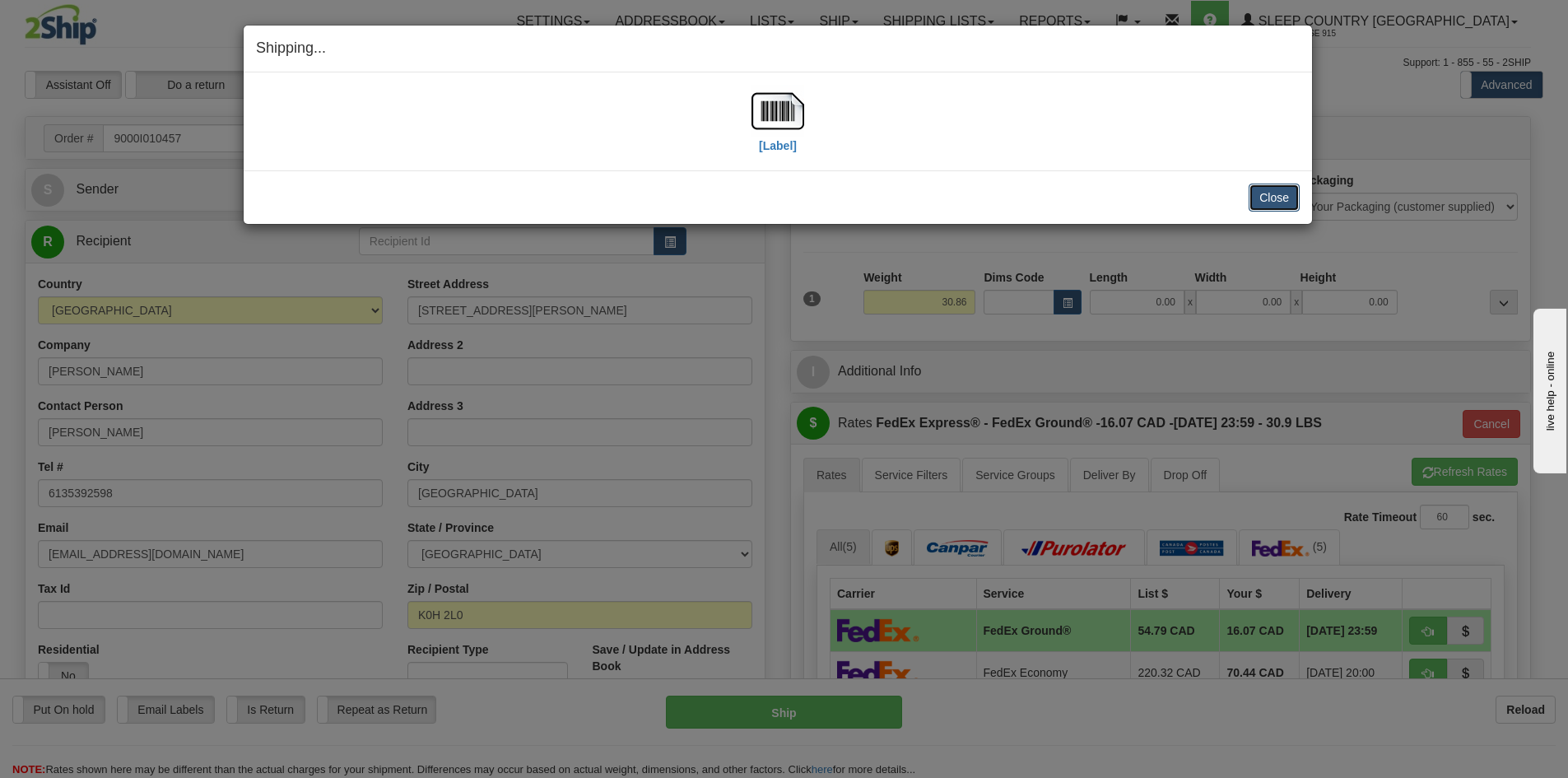
click at [1277, 200] on button "Close" at bounding box center [1274, 197] width 51 height 28
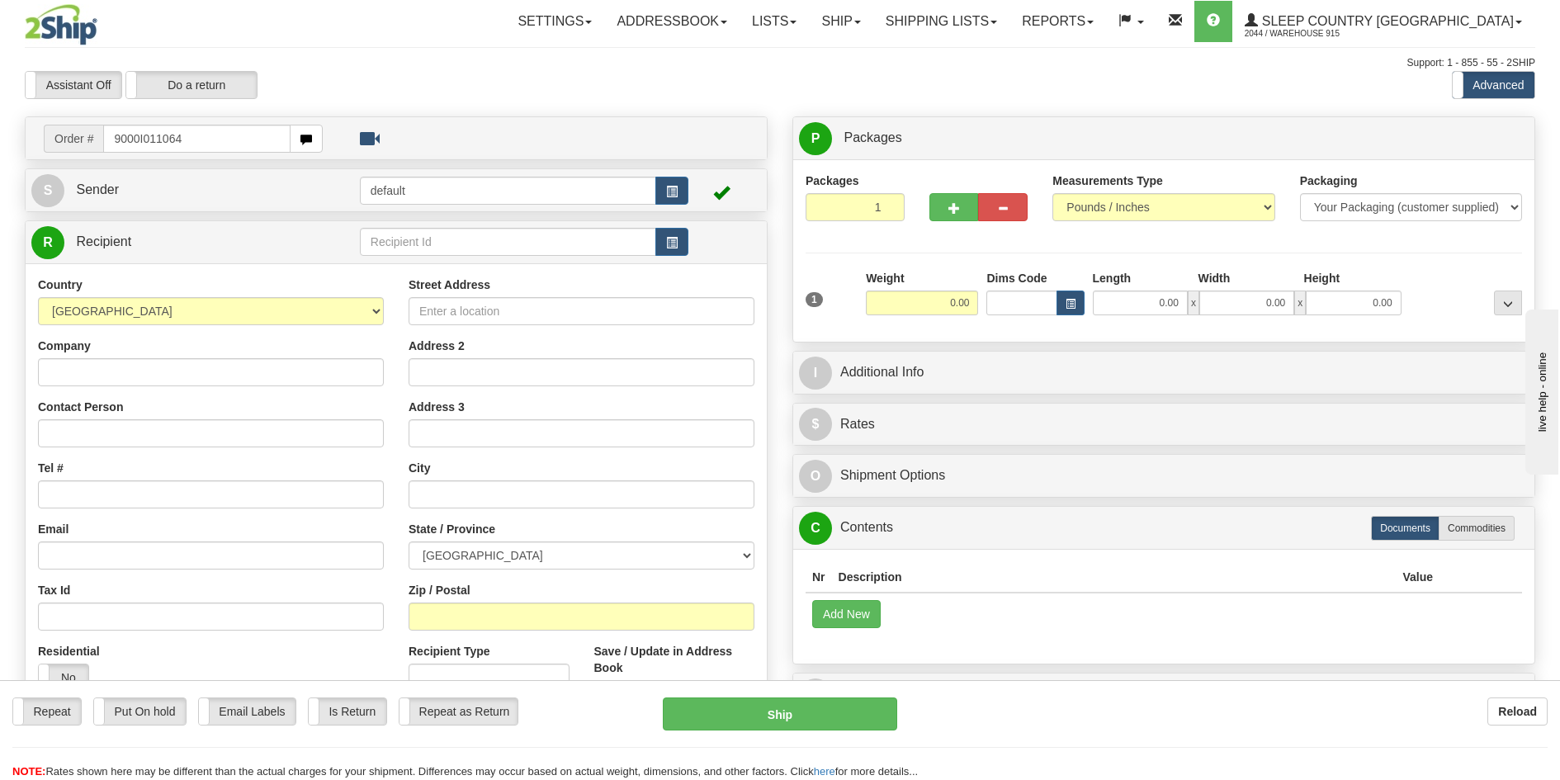
type input "9000I011064"
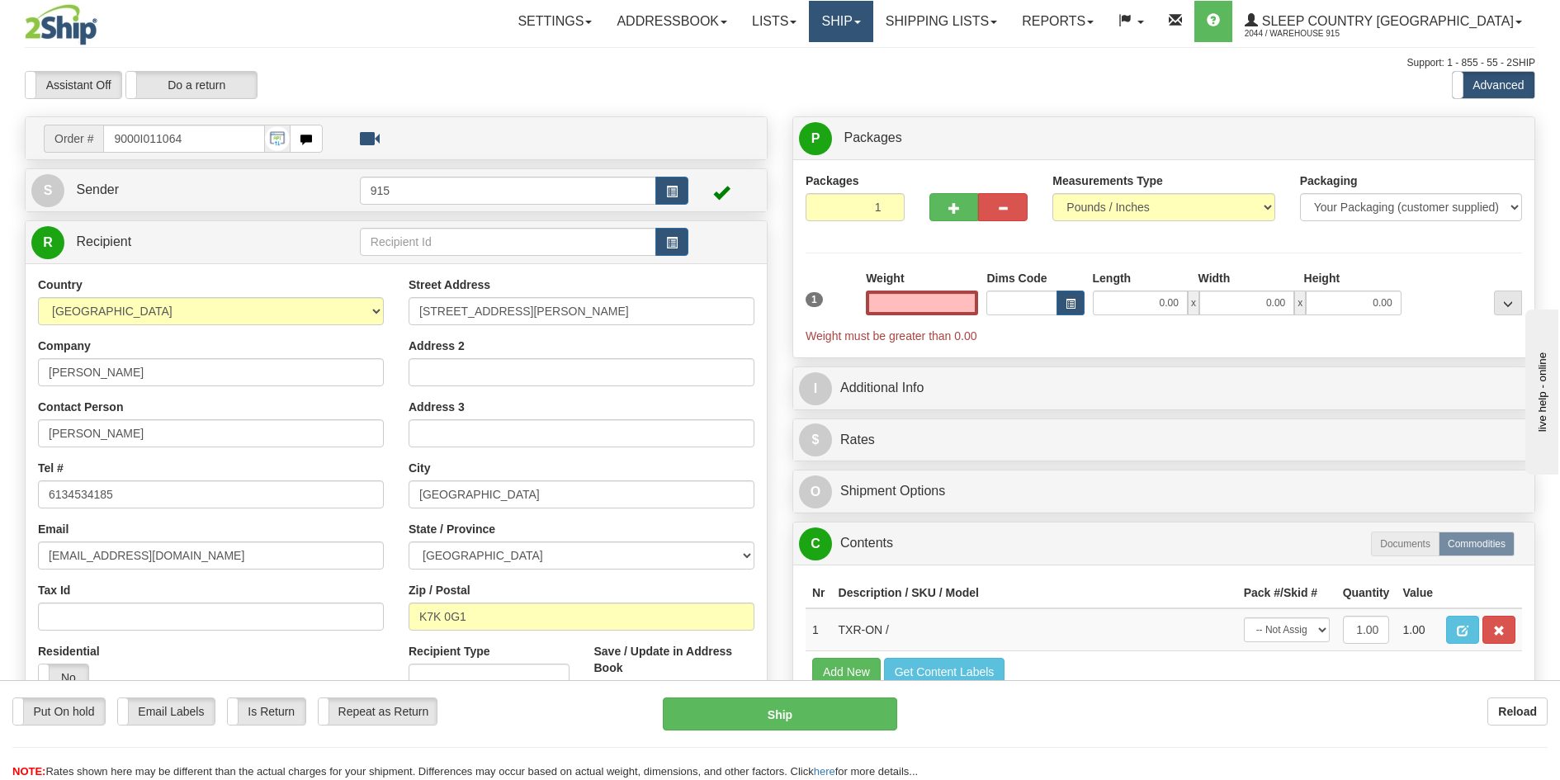
type input "0.00"
click at [872, 33] on link "Ship" at bounding box center [841, 21] width 64 height 41
click at [872, 60] on link "Ship Screen" at bounding box center [797, 57] width 149 height 21
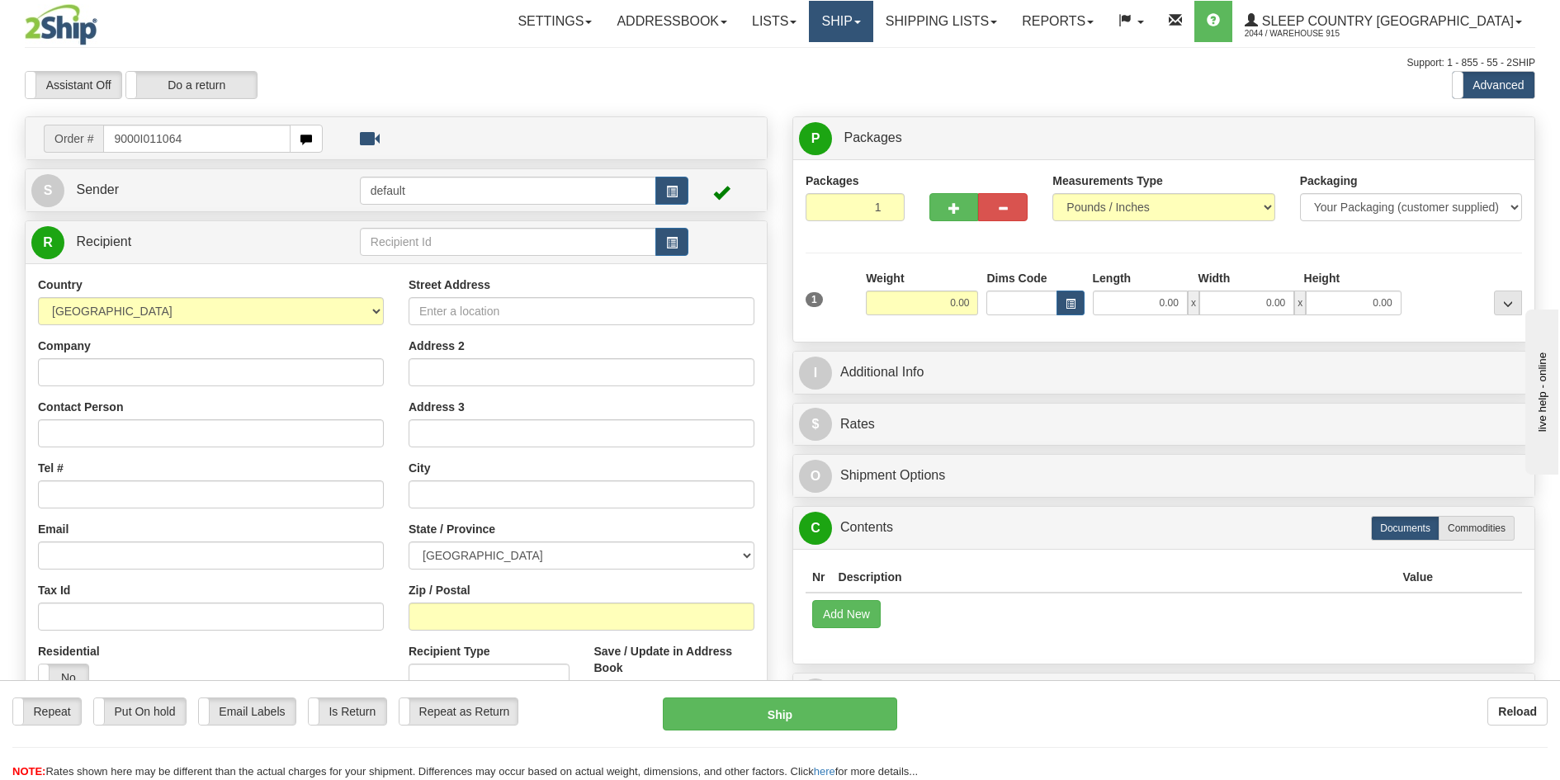
type input "9000I011064"
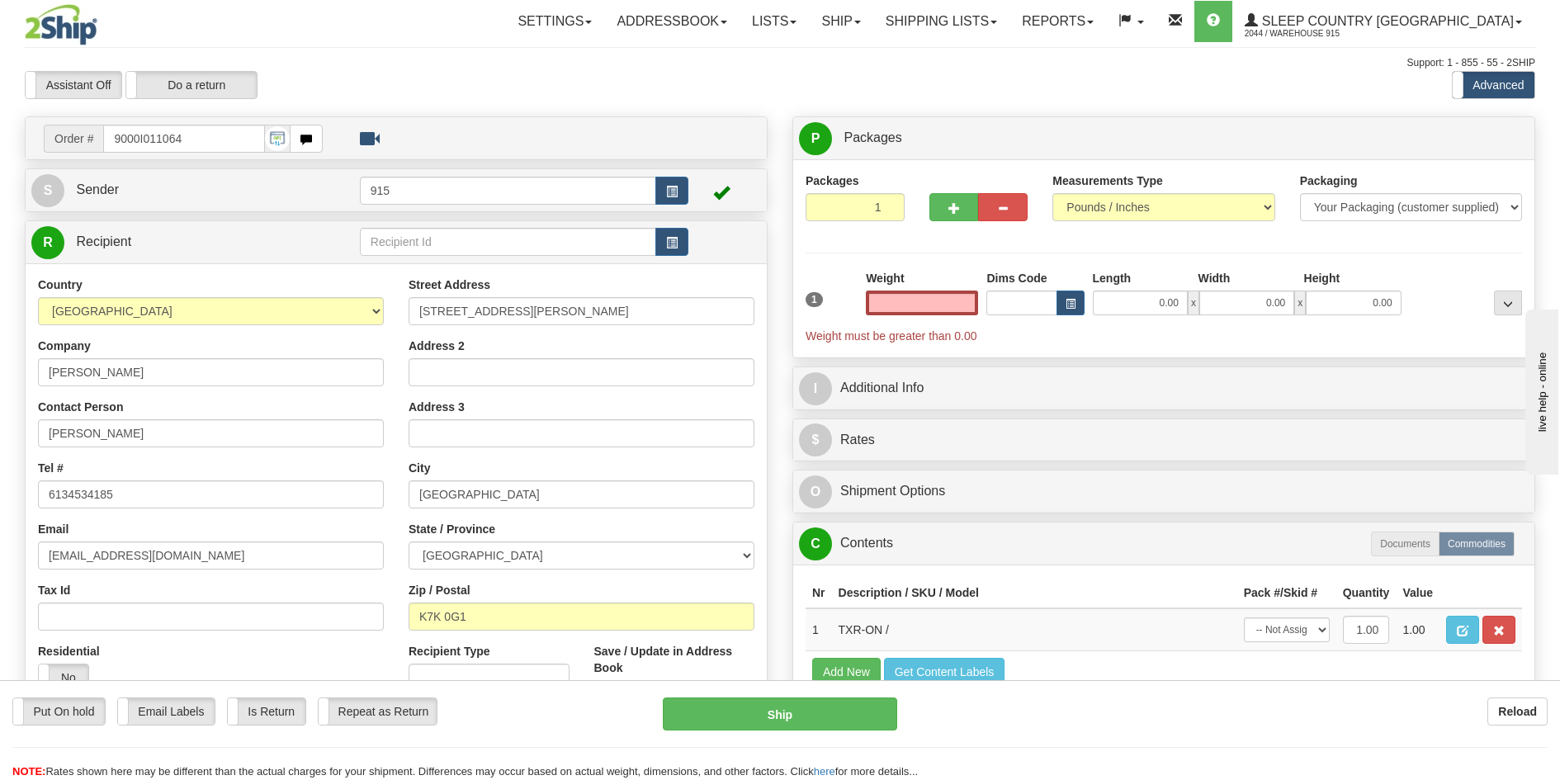
type input "1"
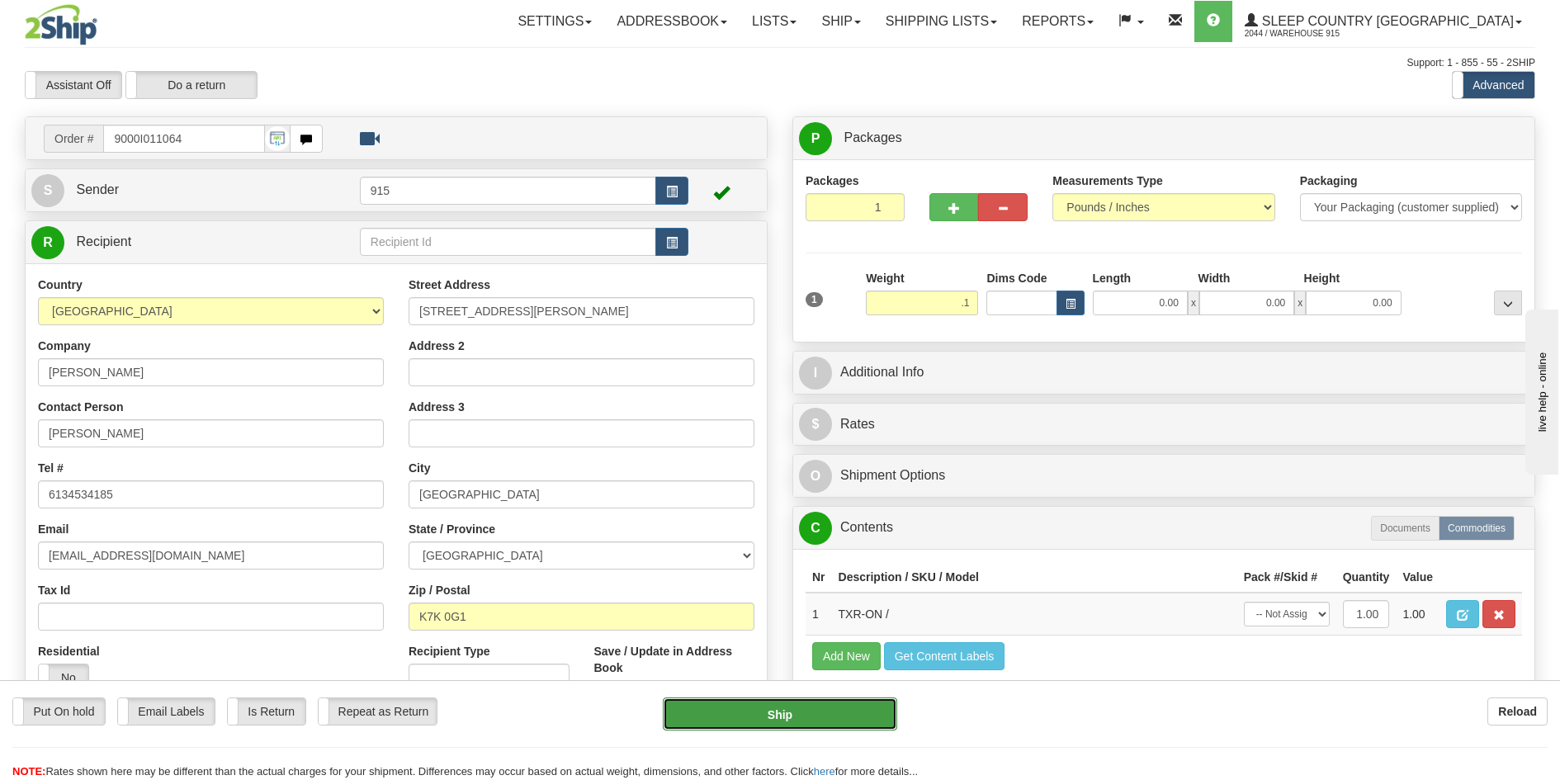
type input "0.10"
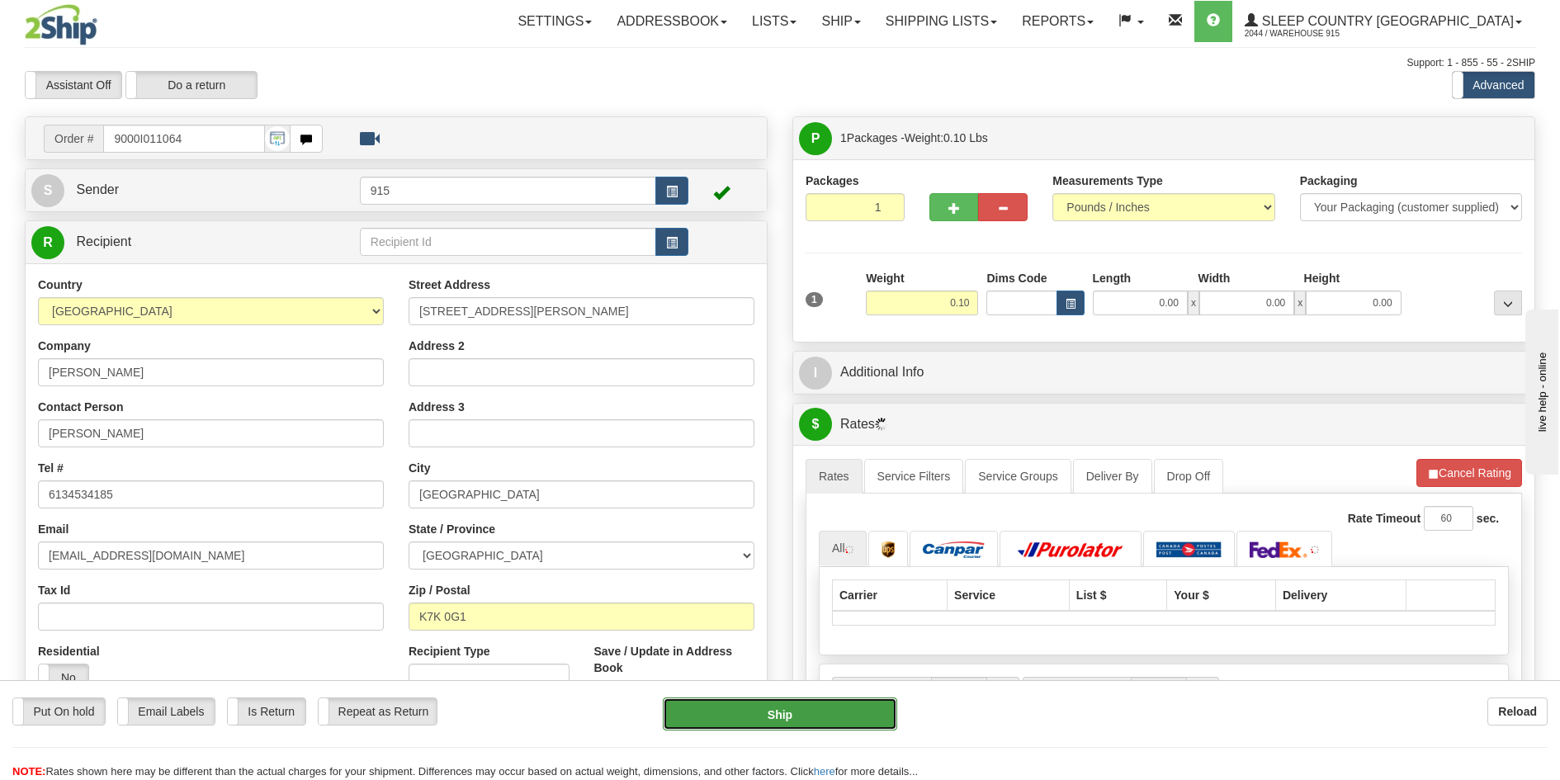
click at [866, 708] on button "Ship" at bounding box center [780, 713] width 235 height 33
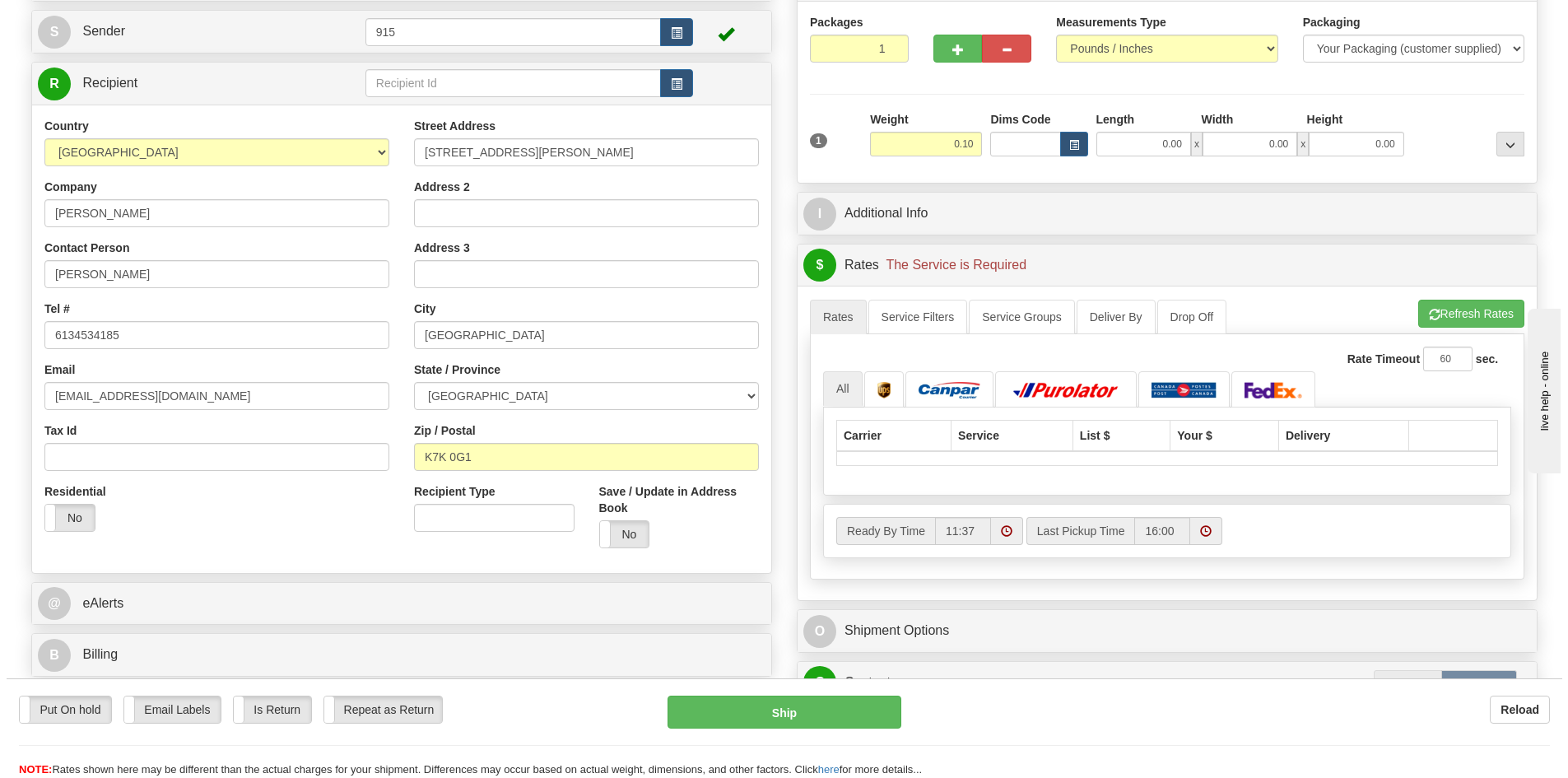
scroll to position [165, 0]
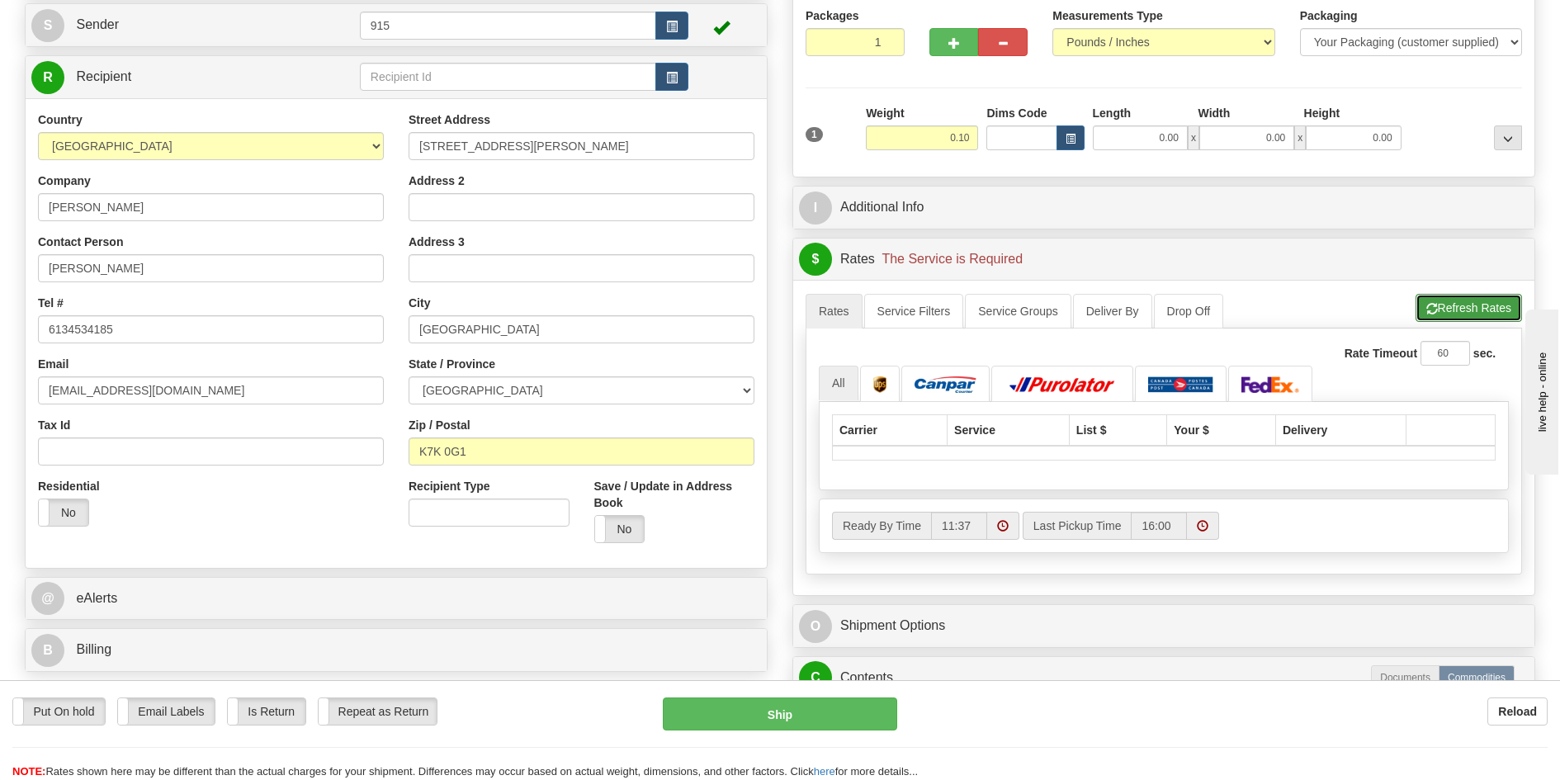
click at [1455, 304] on button "Refresh Rates" at bounding box center [1468, 308] width 106 height 28
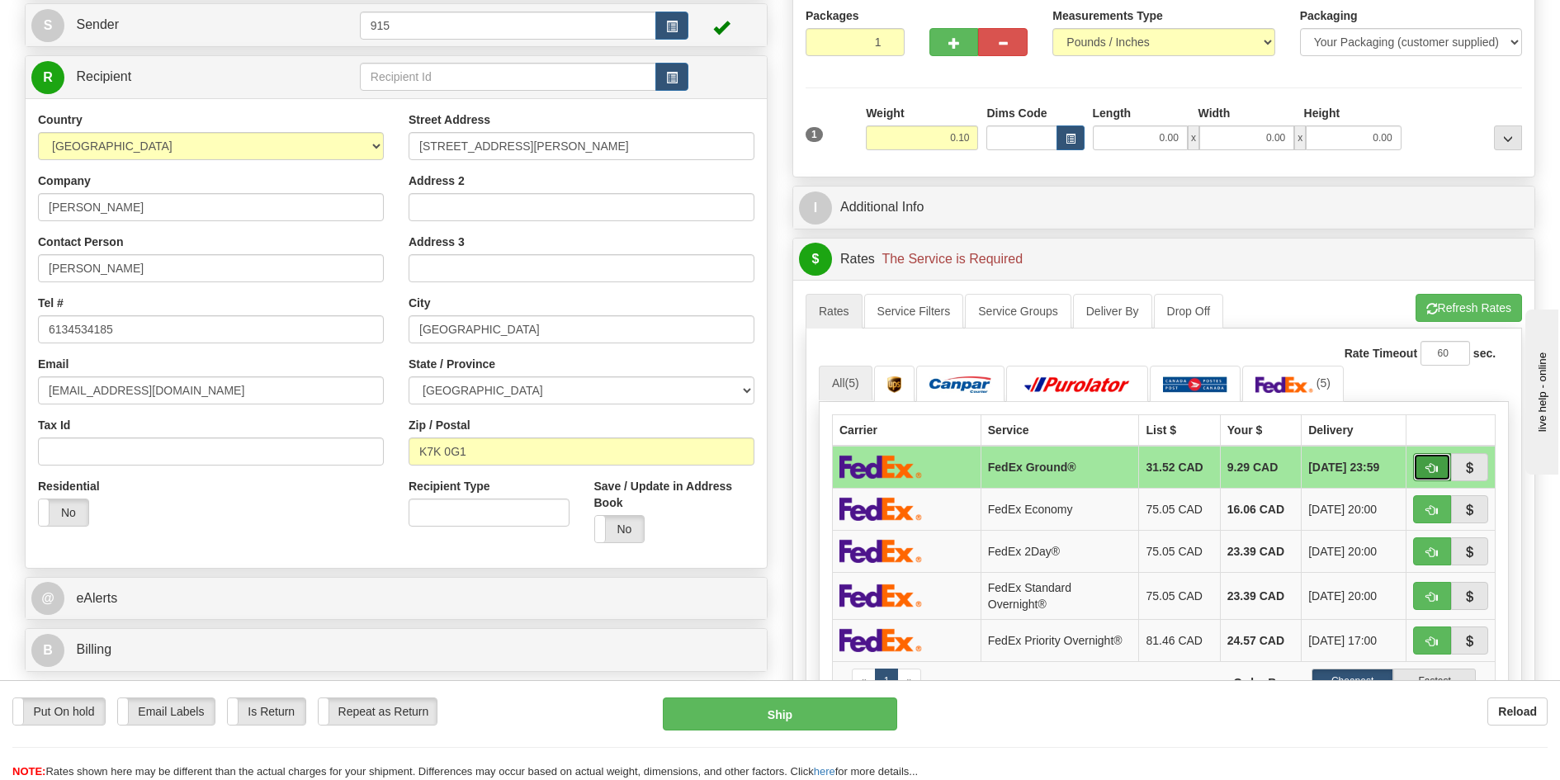
click at [1422, 468] on button "button" at bounding box center [1432, 467] width 38 height 28
type input "92"
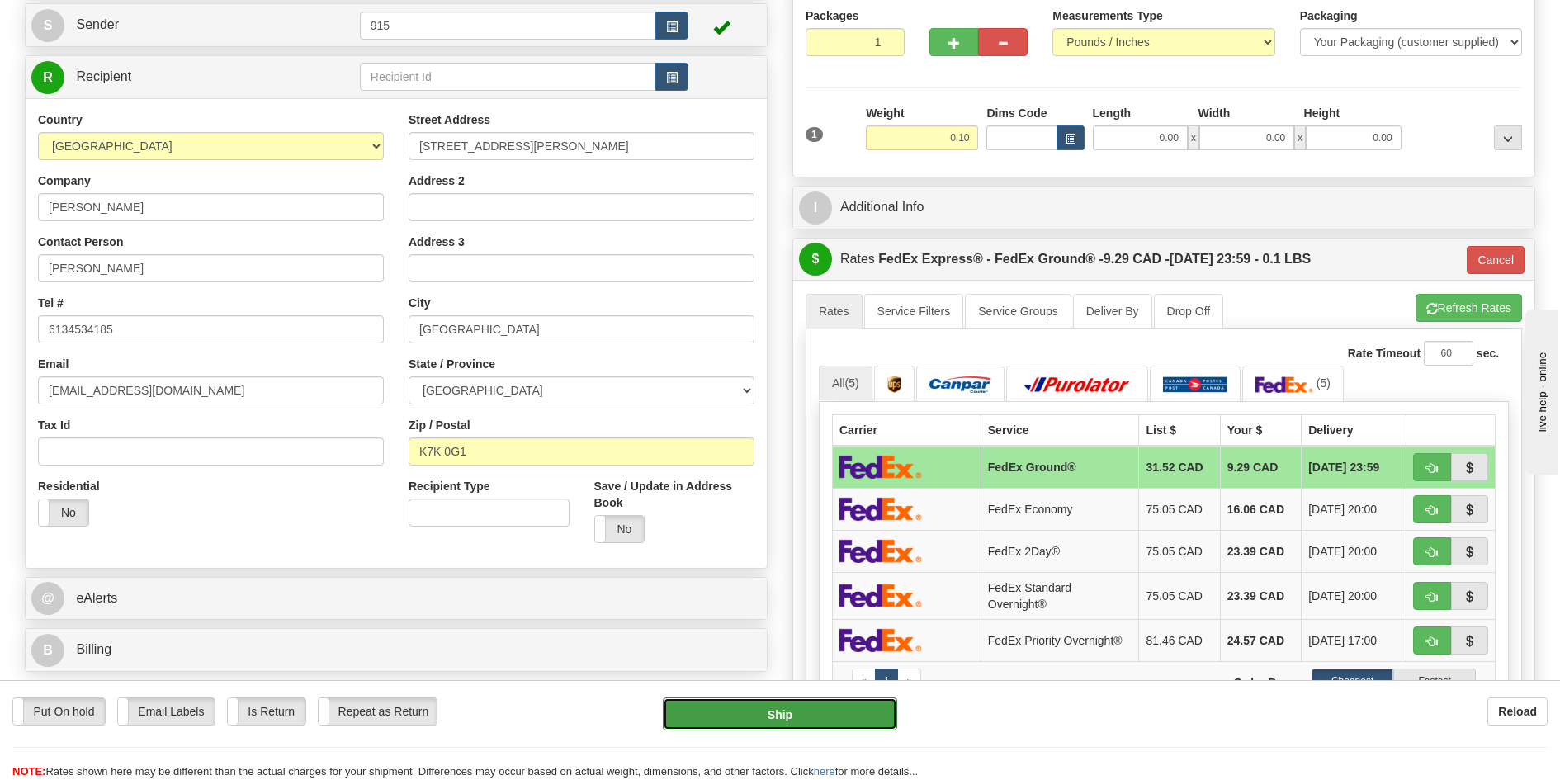
click at [744, 705] on button "Ship" at bounding box center [780, 713] width 235 height 33
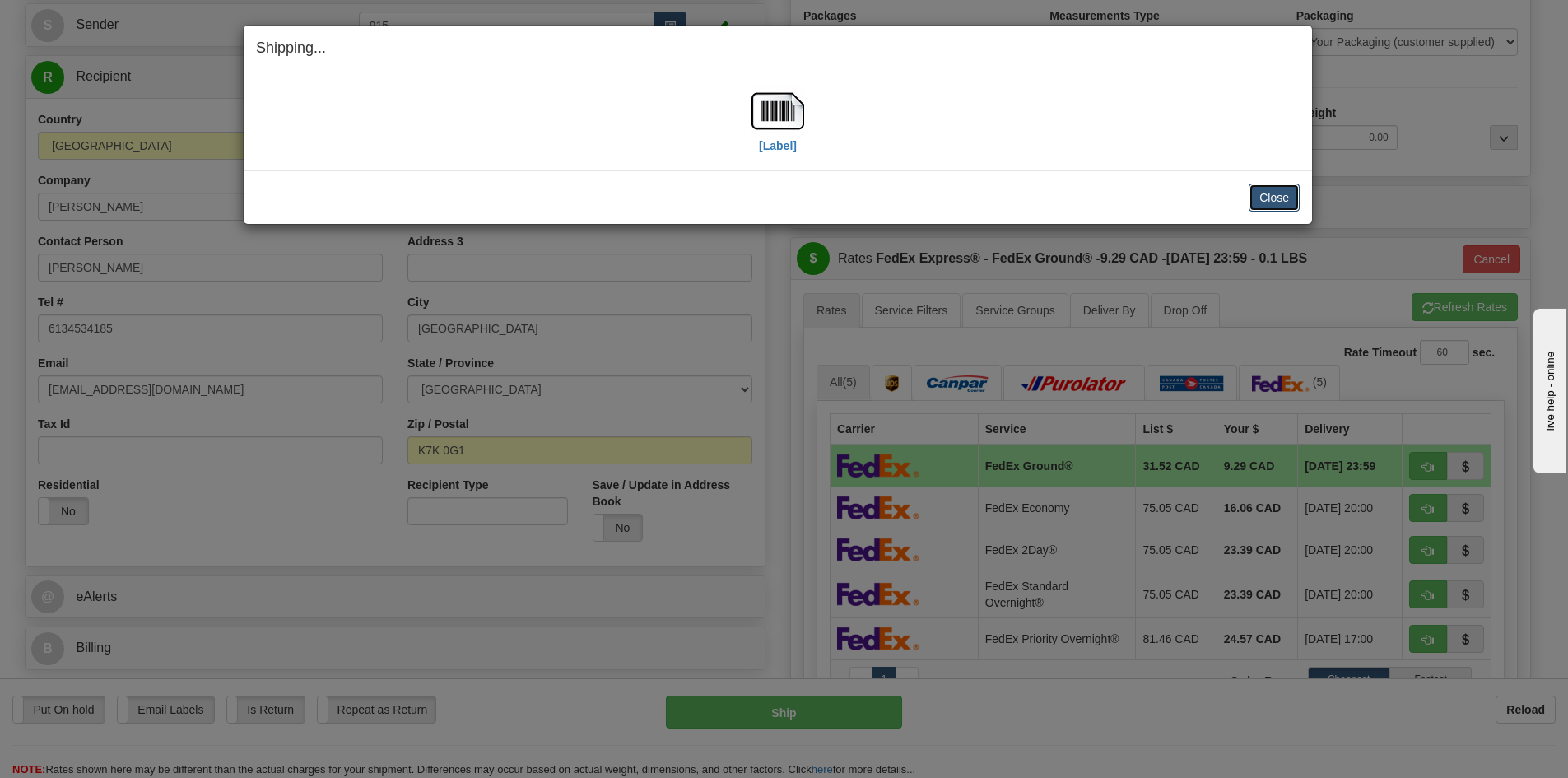
click at [1287, 192] on button "Close" at bounding box center [1274, 197] width 51 height 28
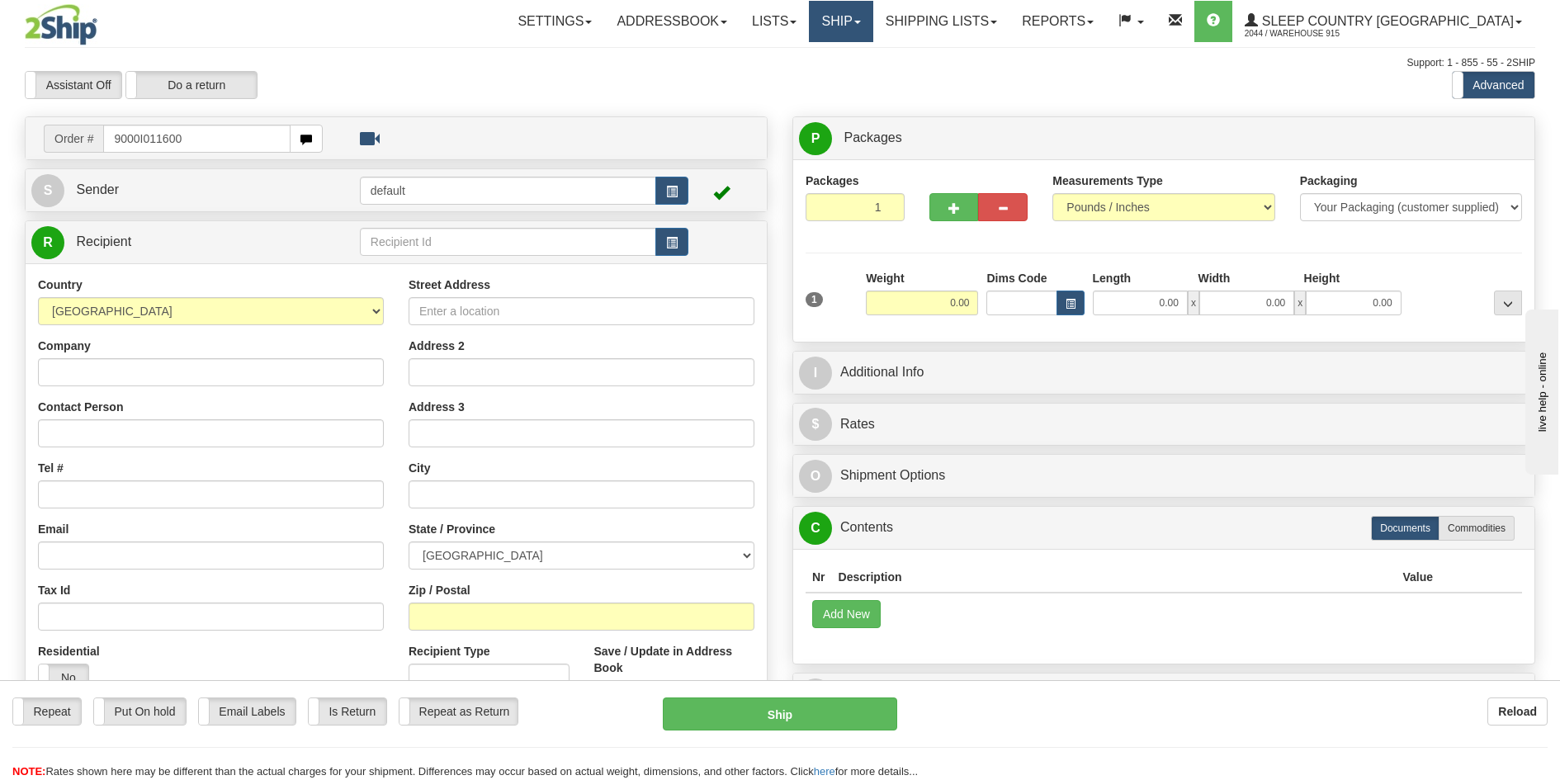
type input "9000I011600"
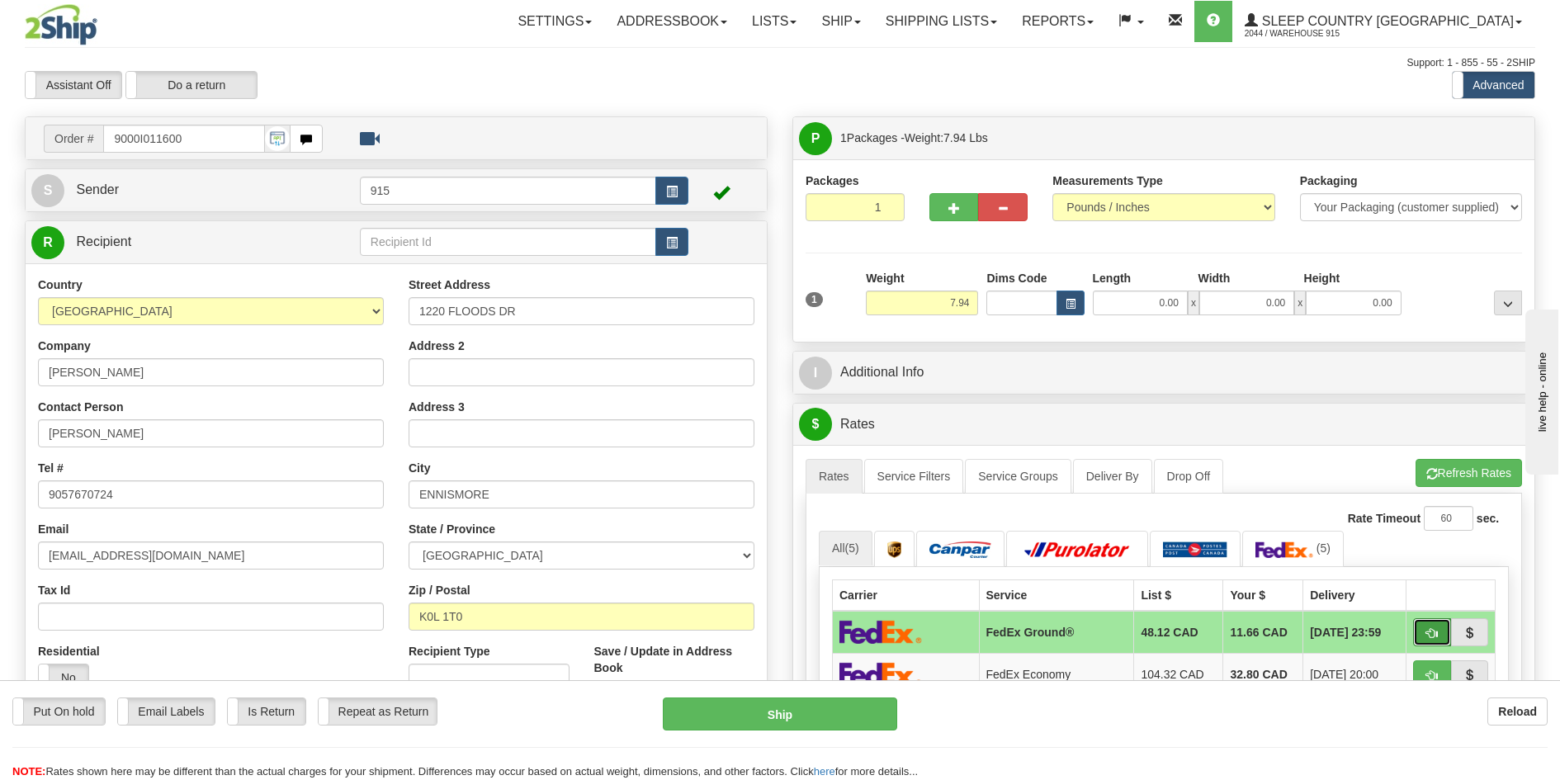
click at [1443, 630] on button "button" at bounding box center [1432, 632] width 38 height 28
type input "92"
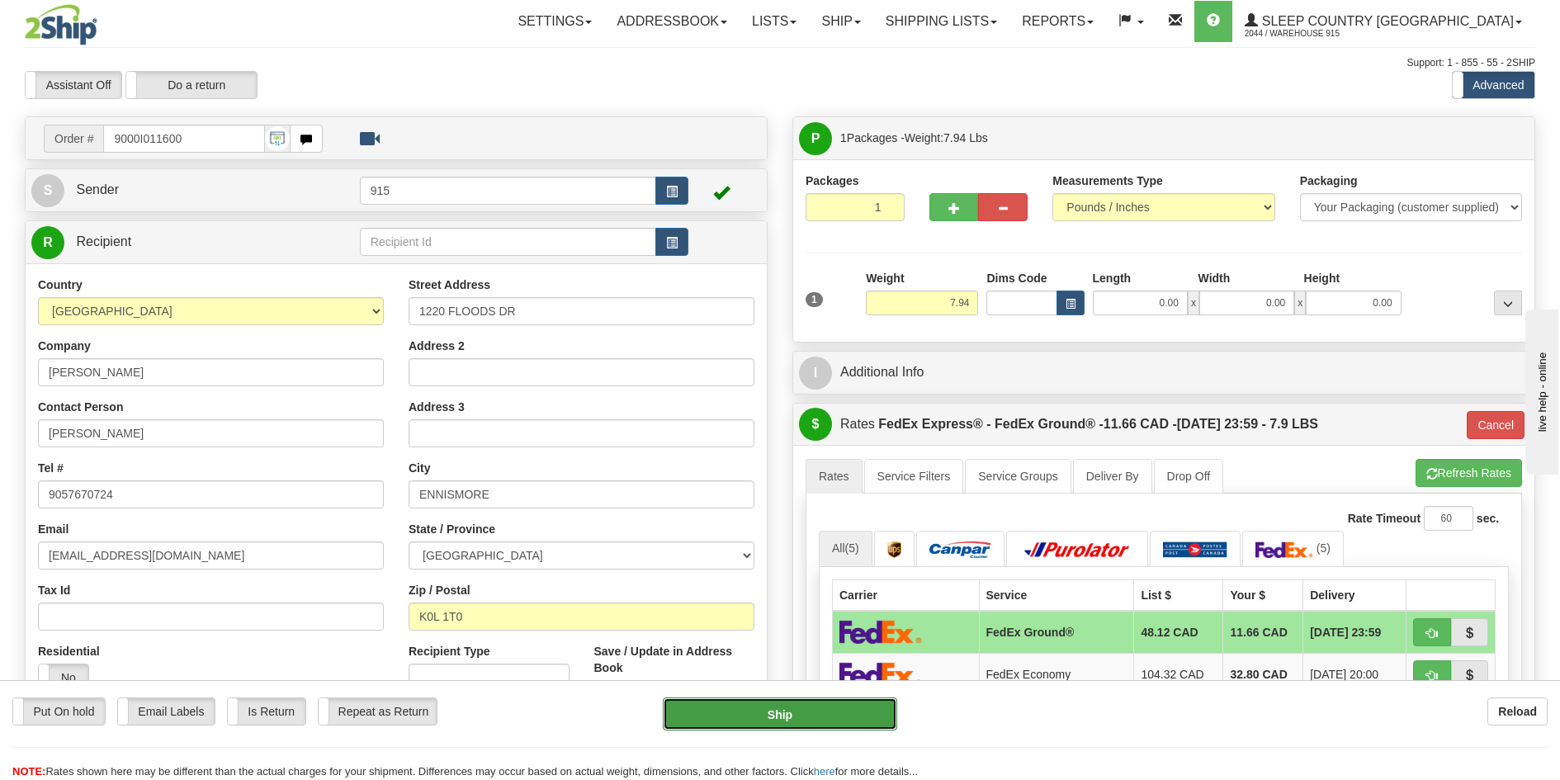
click at [835, 720] on button "Ship" at bounding box center [780, 713] width 235 height 33
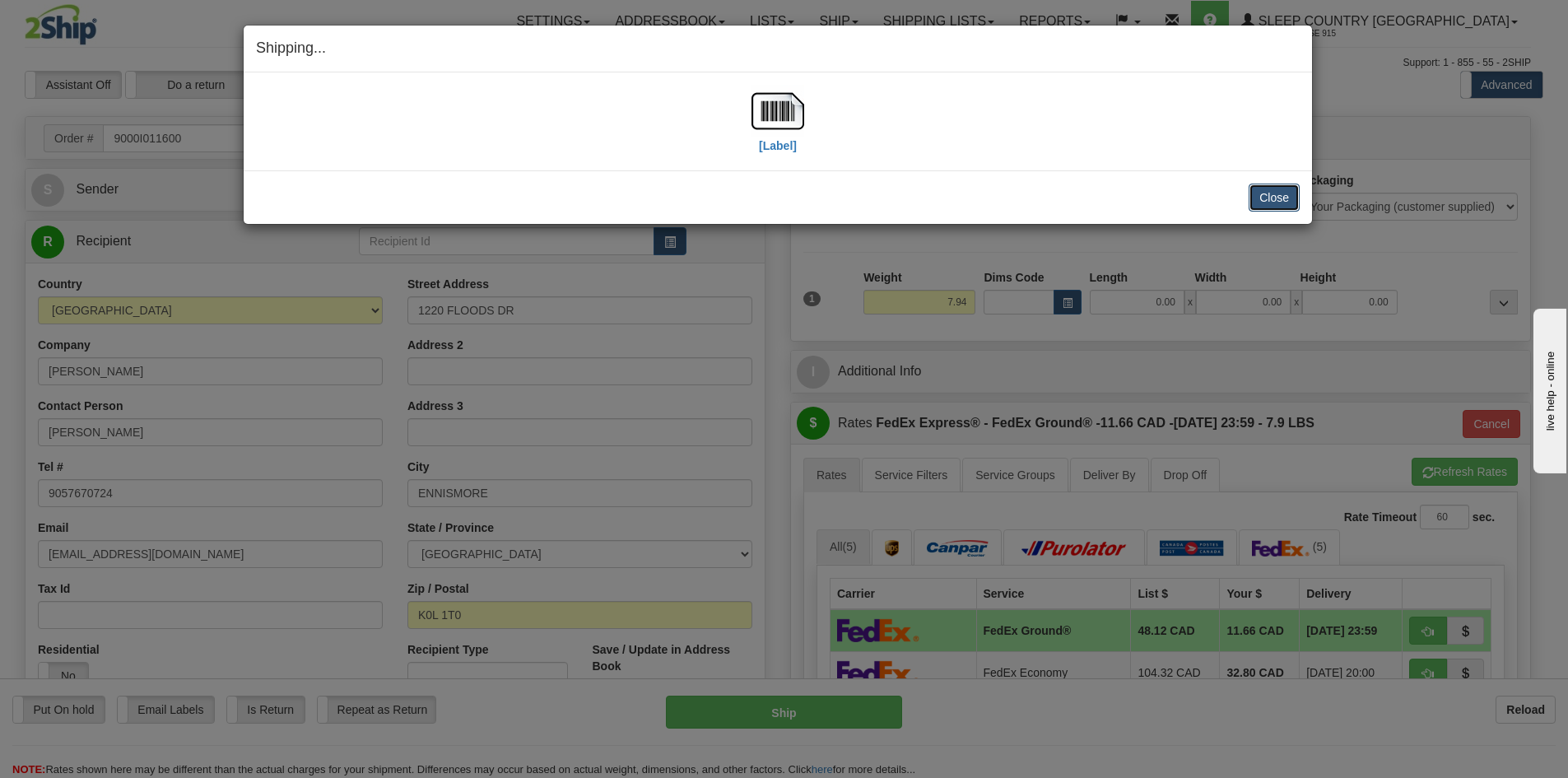
click at [1270, 191] on button "Close" at bounding box center [1274, 197] width 51 height 28
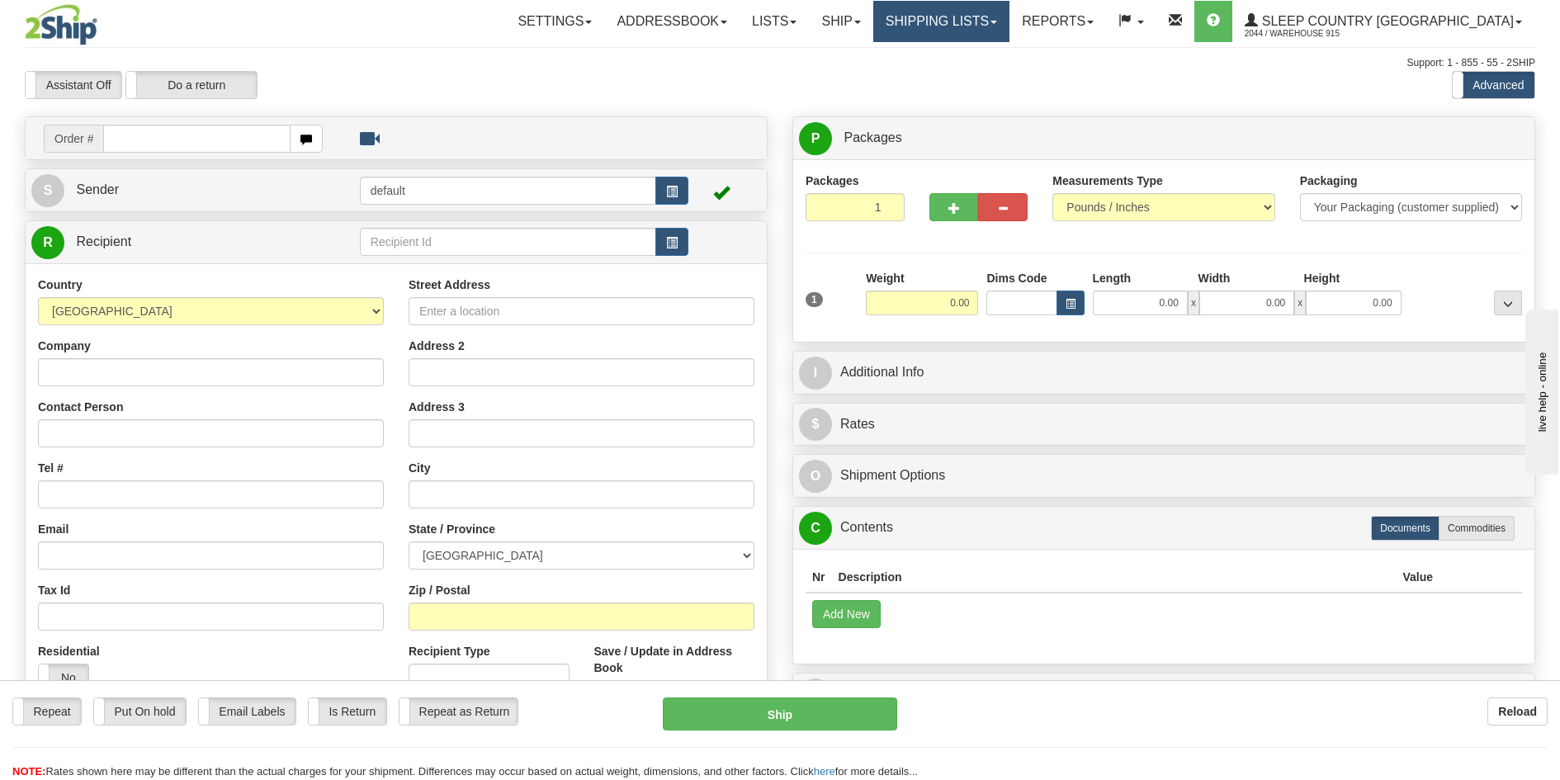
click at [980, 21] on link "Shipping lists" at bounding box center [941, 21] width 136 height 41
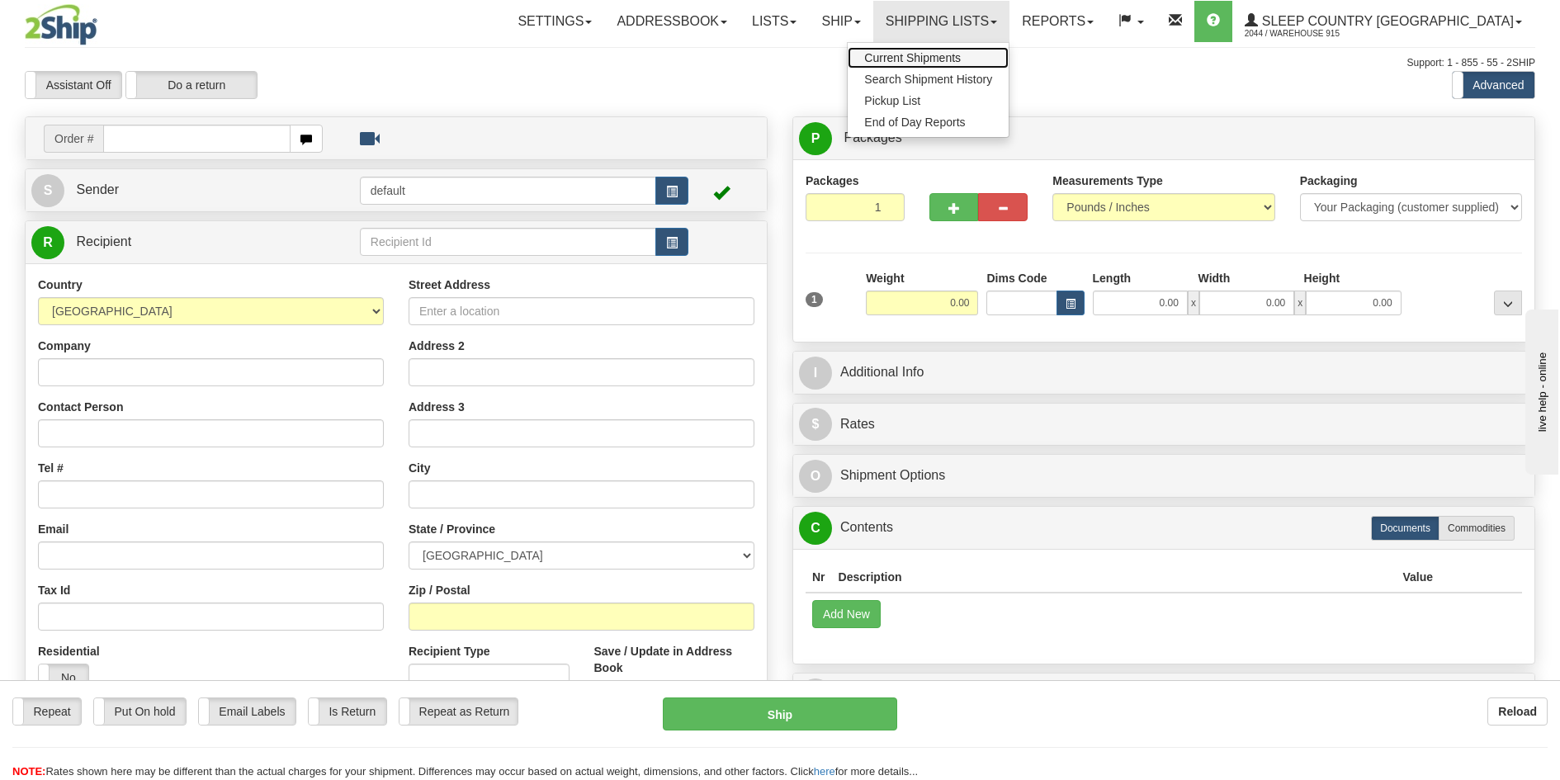
click at [961, 59] on span "Current Shipments" at bounding box center [912, 57] width 97 height 13
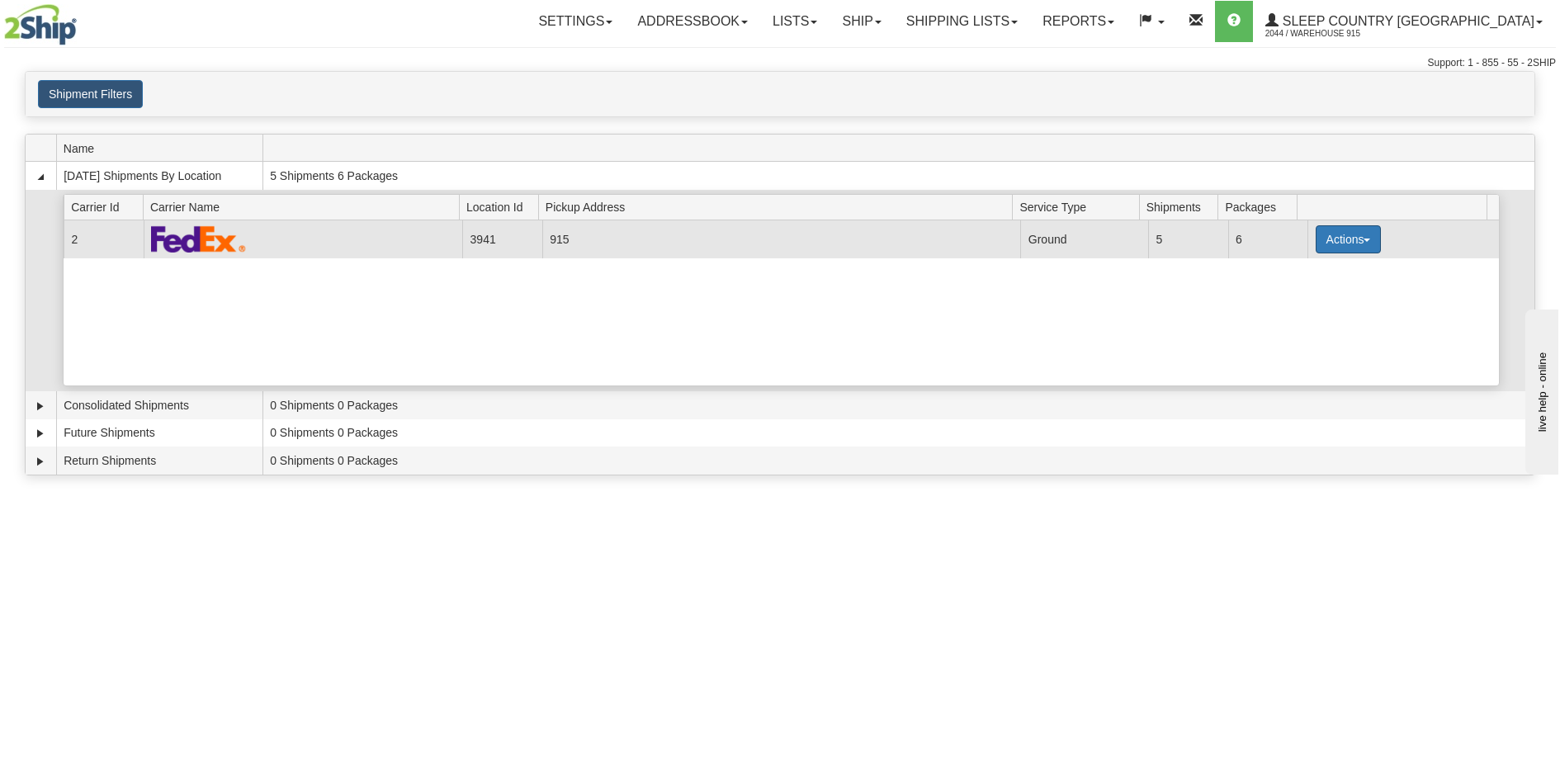
click at [1368, 241] on button "Actions" at bounding box center [1348, 239] width 66 height 28
click at [1277, 359] on span "Print" at bounding box center [1281, 356] width 34 height 12
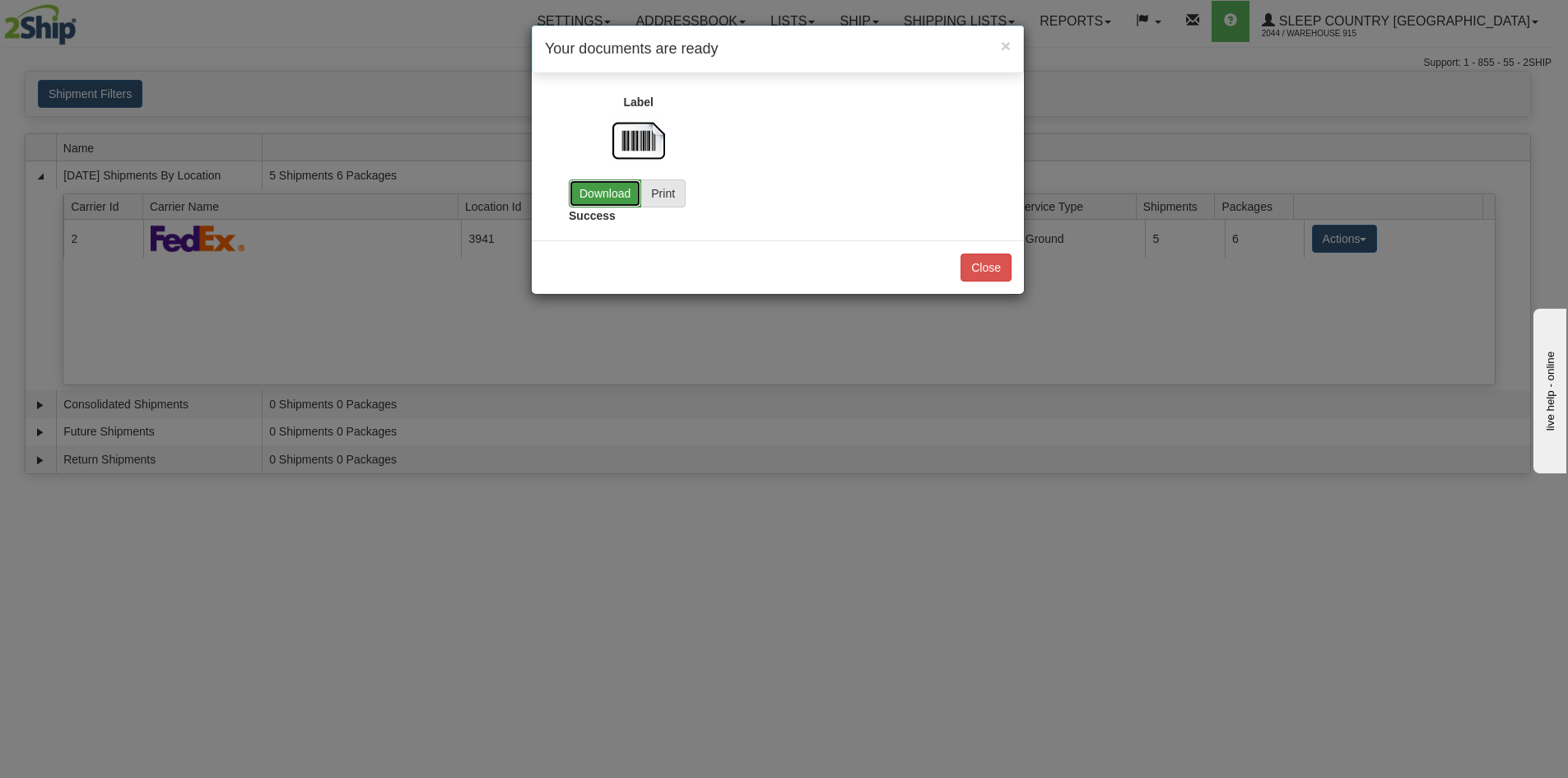
click at [613, 195] on link "Download" at bounding box center [604, 194] width 73 height 28
click at [982, 255] on button "Close" at bounding box center [985, 267] width 51 height 28
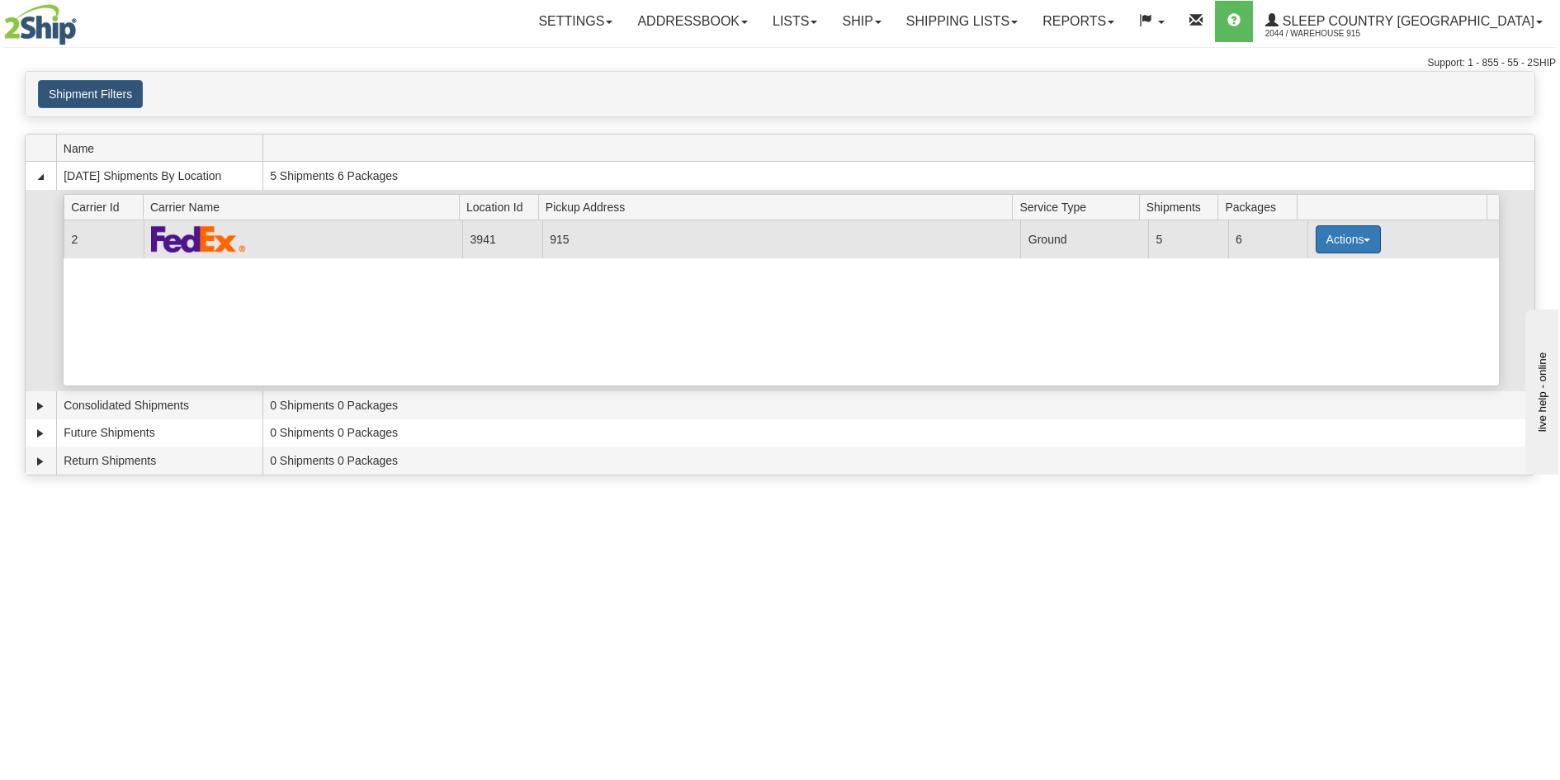
click at [1344, 238] on button "Actions" at bounding box center [1348, 239] width 66 height 28
click at [1299, 296] on span "Close" at bounding box center [1283, 292] width 38 height 12
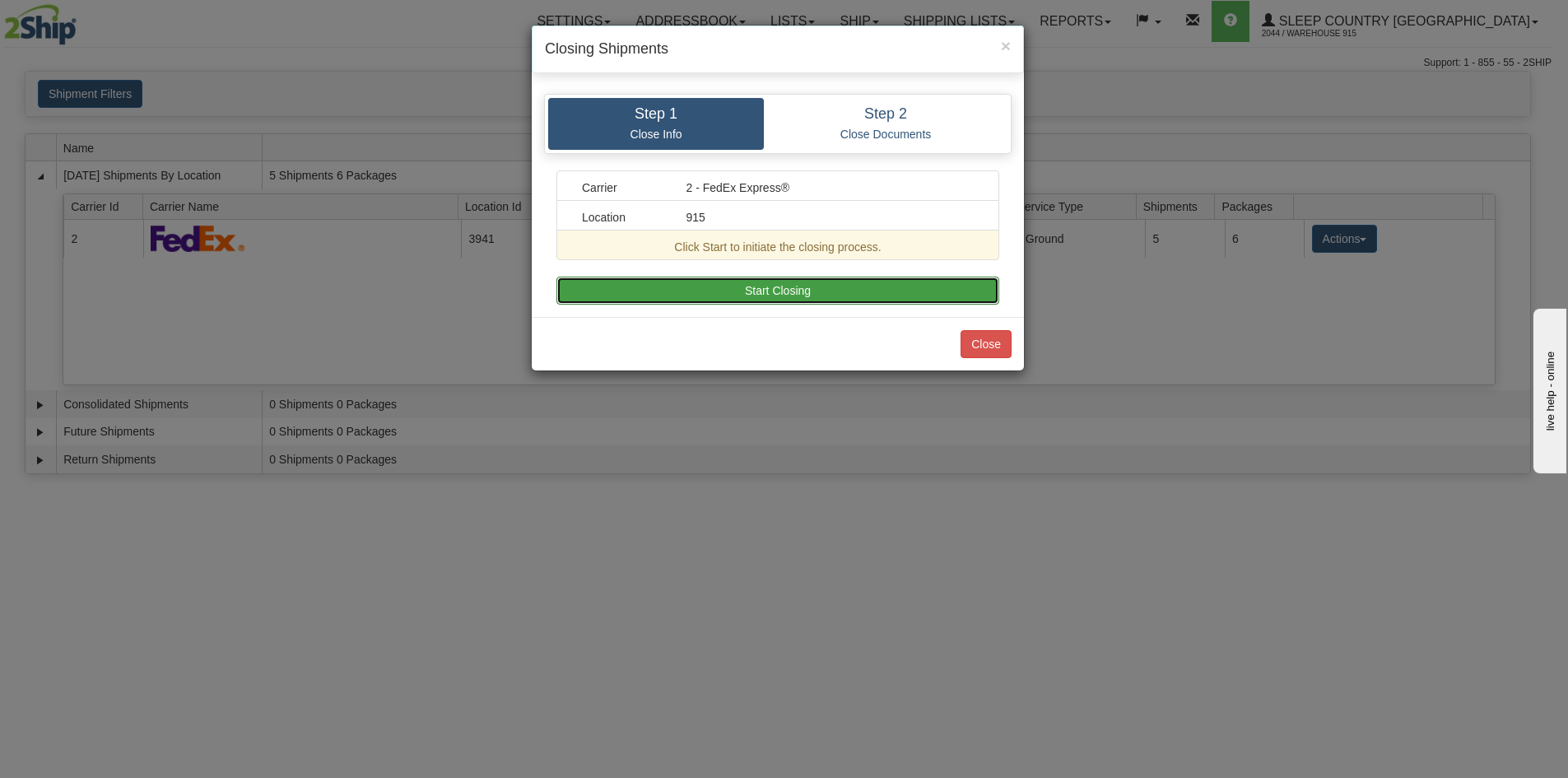
click at [840, 277] on button "Start Closing" at bounding box center [778, 290] width 443 height 28
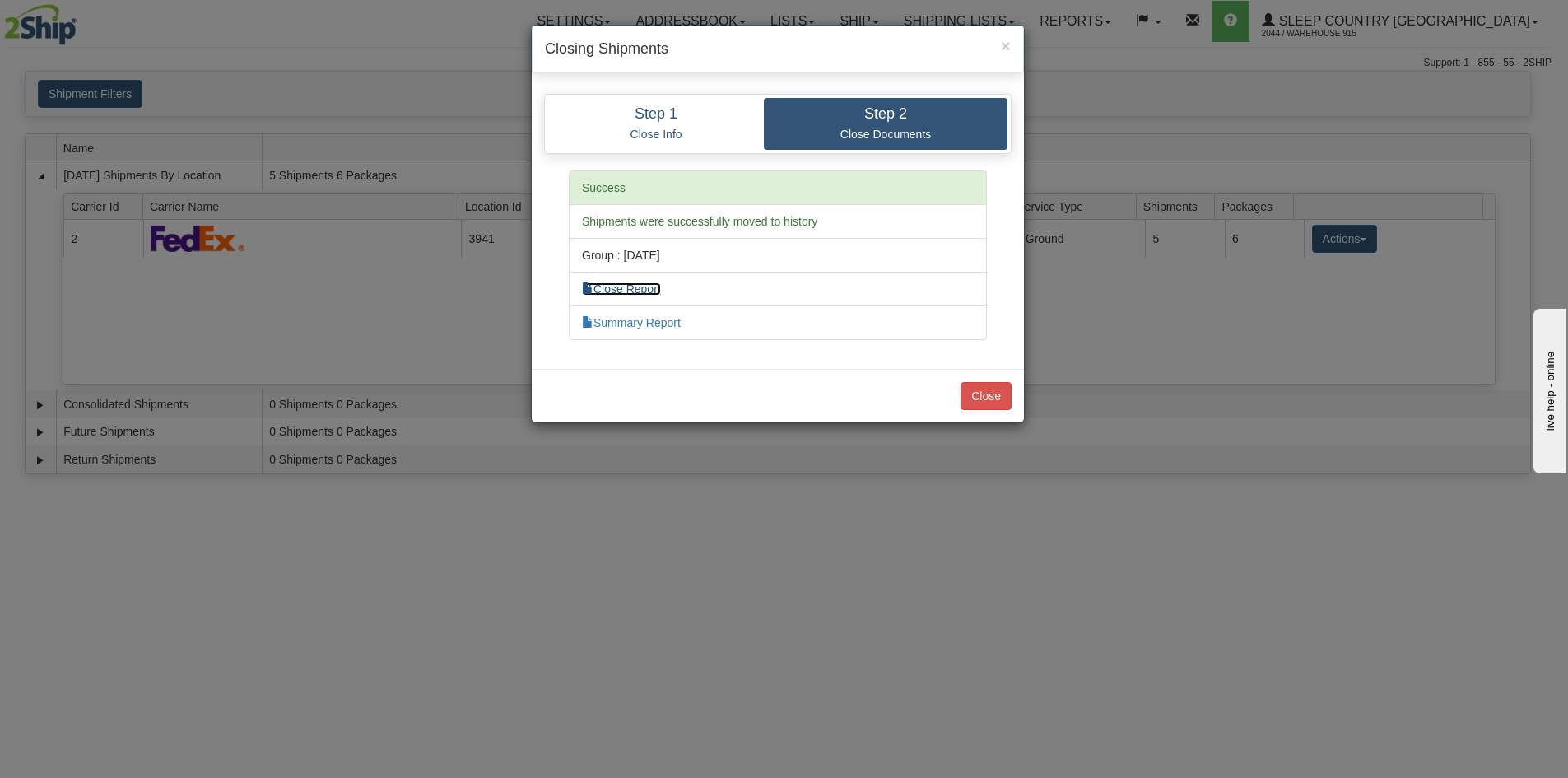
click at [643, 294] on link "Close Report" at bounding box center [620, 288] width 79 height 13
click at [988, 389] on button "Close" at bounding box center [985, 396] width 51 height 28
